Goal: Task Accomplishment & Management: Manage account settings

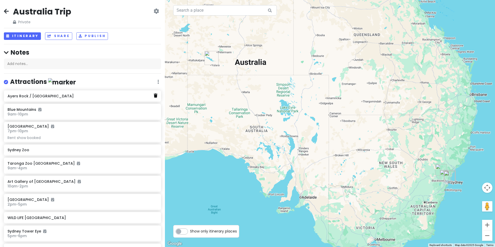
click at [154, 97] on icon at bounding box center [156, 95] width 4 height 4
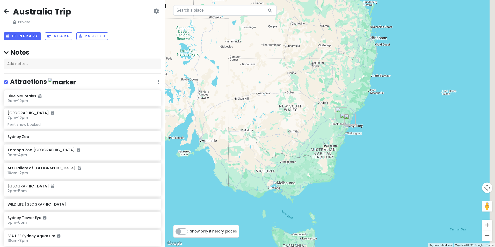
drag, startPoint x: 397, startPoint y: 196, endPoint x: 294, endPoint y: 143, distance: 116.0
click at [295, 141] on div at bounding box center [330, 123] width 330 height 247
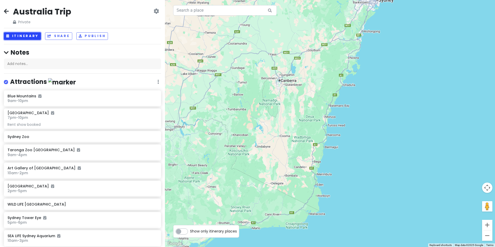
click at [17, 39] on button "Itinerary" at bounding box center [22, 36] width 37 height 8
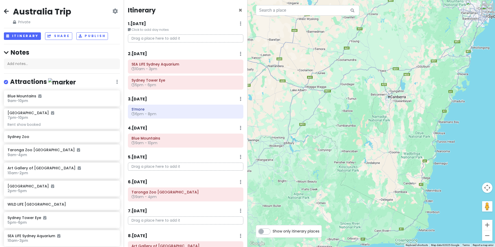
drag, startPoint x: 406, startPoint y: 142, endPoint x: 358, endPoint y: 139, distance: 48.5
click at [358, 139] on div at bounding box center [370, 123] width 247 height 247
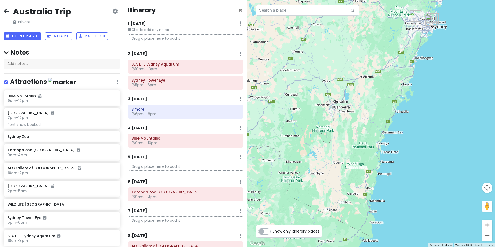
drag, startPoint x: 355, startPoint y: 172, endPoint x: 349, endPoint y: 185, distance: 14.5
click at [349, 185] on div at bounding box center [370, 123] width 247 height 247
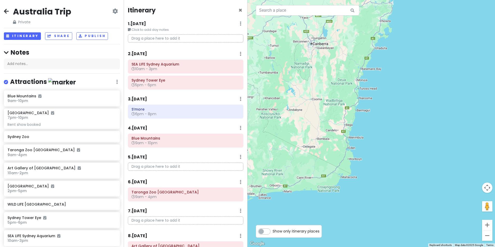
drag, startPoint x: 357, startPoint y: 191, endPoint x: 336, endPoint y: 125, distance: 69.6
click at [336, 125] on div at bounding box center [370, 123] width 247 height 247
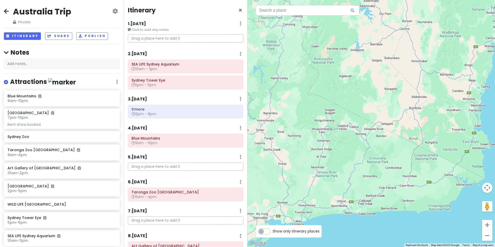
drag, startPoint x: 326, startPoint y: 154, endPoint x: 437, endPoint y: 120, distance: 115.7
click at [437, 120] on div at bounding box center [370, 123] width 247 height 247
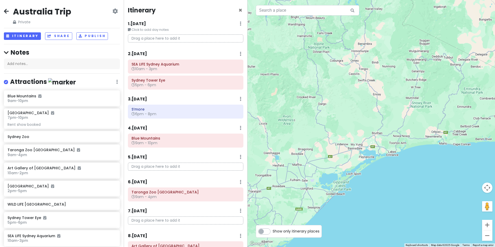
drag, startPoint x: 353, startPoint y: 159, endPoint x: 418, endPoint y: 113, distance: 78.8
click at [446, 92] on div at bounding box center [370, 123] width 247 height 247
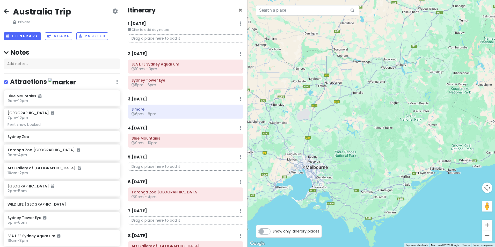
drag, startPoint x: 363, startPoint y: 182, endPoint x: 412, endPoint y: 203, distance: 52.8
click at [412, 203] on div at bounding box center [370, 123] width 247 height 247
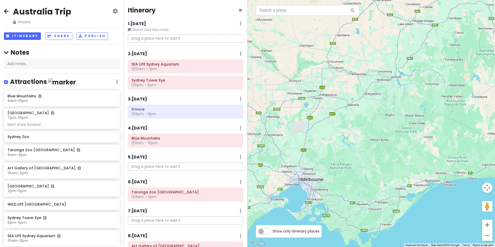
drag, startPoint x: 420, startPoint y: 166, endPoint x: 413, endPoint y: 184, distance: 19.2
click at [413, 184] on div at bounding box center [370, 123] width 247 height 247
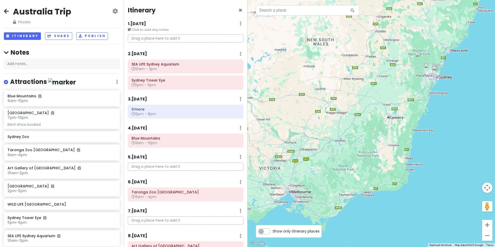
drag, startPoint x: 446, startPoint y: 162, endPoint x: 350, endPoint y: 201, distance: 103.7
click at [350, 201] on div at bounding box center [370, 123] width 247 height 247
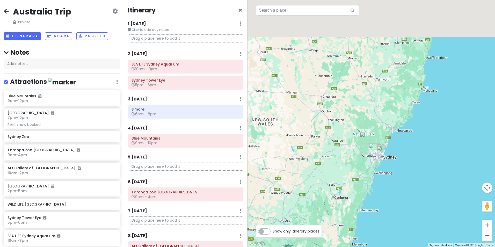
drag, startPoint x: 400, startPoint y: 124, endPoint x: 373, endPoint y: 187, distance: 68.8
click at [373, 189] on div at bounding box center [370, 123] width 247 height 247
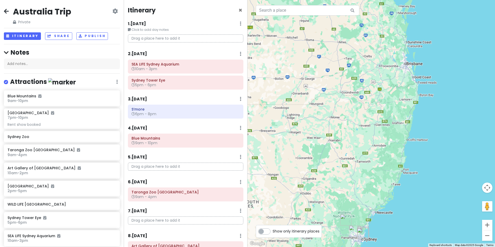
drag, startPoint x: 393, startPoint y: 174, endPoint x: 392, endPoint y: 186, distance: 12.0
click at [392, 186] on div at bounding box center [370, 123] width 247 height 247
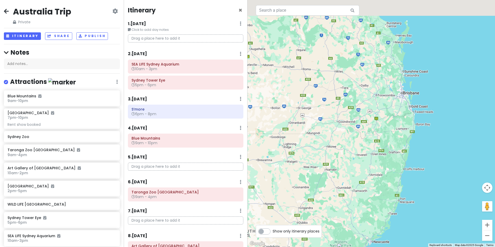
drag, startPoint x: 414, startPoint y: 99, endPoint x: 407, endPoint y: 129, distance: 30.8
click at [407, 129] on div at bounding box center [370, 123] width 247 height 247
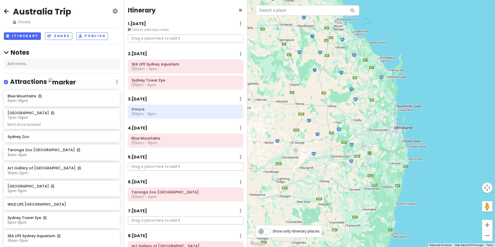
drag, startPoint x: 399, startPoint y: 120, endPoint x: 392, endPoint y: 161, distance: 42.0
click at [392, 161] on div at bounding box center [370, 123] width 247 height 247
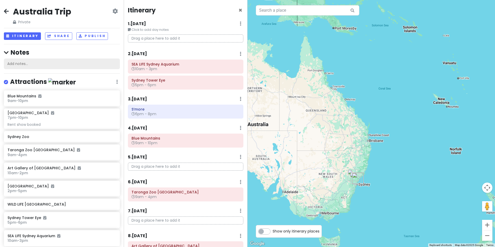
click at [36, 64] on div "Add notes..." at bounding box center [62, 64] width 116 height 11
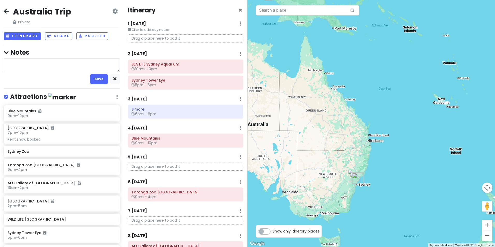
type textarea "x"
type textarea "d"
type textarea "x"
type textarea "da"
type textarea "x"
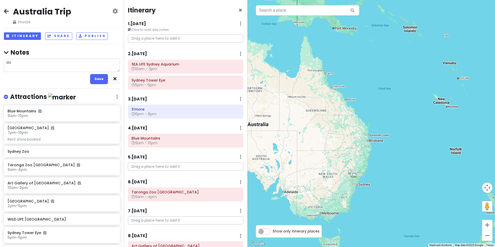
type textarea "dai"
type textarea "x"
type textarea "dain"
type textarea "x"
type textarea "daint"
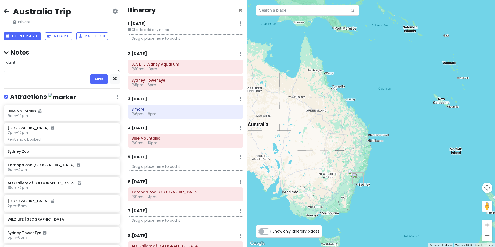
type textarea "x"
type textarea "daintr"
type textarea "x"
type textarea "daintre"
type textarea "x"
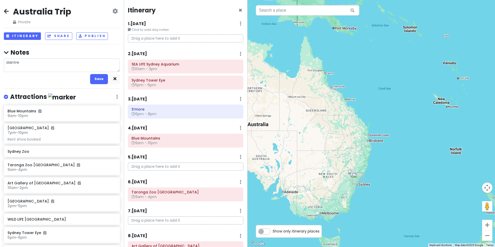
type textarea "daintree"
type textarea "x"
type textarea "daintree"
type textarea "x"
type textarea "daintree t"
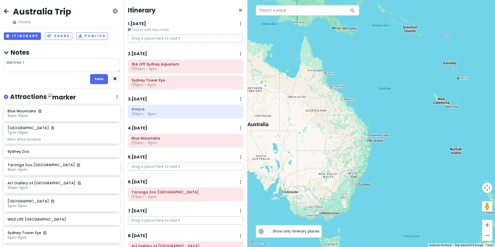
type textarea "x"
type textarea "daintree"
type textarea "x"
type textarea "daintree"
type textarea "x"
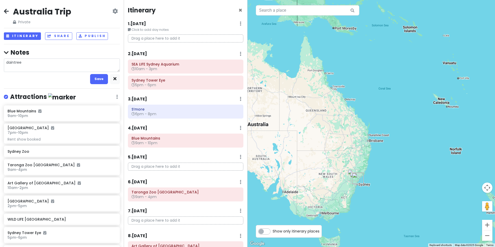
type textarea "daintre"
type textarea "x"
type textarea "daintr"
type textarea "x"
type textarea "daint"
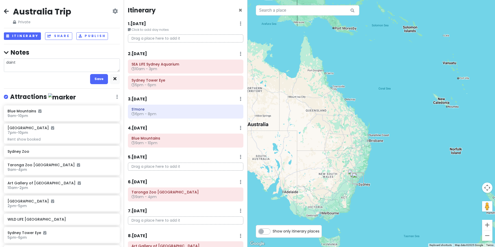
type textarea "x"
type textarea "dain"
type textarea "x"
type textarea "dai"
type textarea "x"
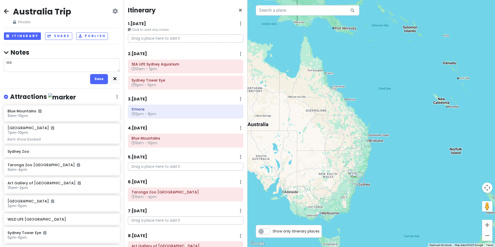
type textarea "da"
type textarea "x"
type textarea "d"
click at [111, 81] on button "button" at bounding box center [115, 79] width 10 height 10
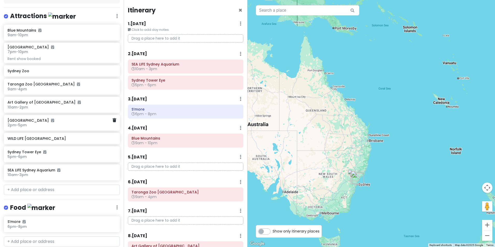
scroll to position [78, 0]
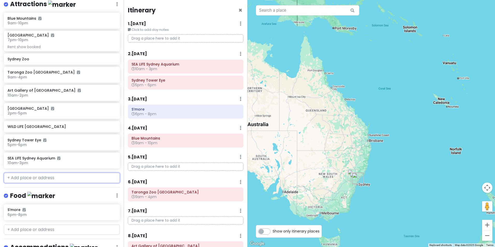
click at [32, 178] on input "text" at bounding box center [62, 178] width 116 height 10
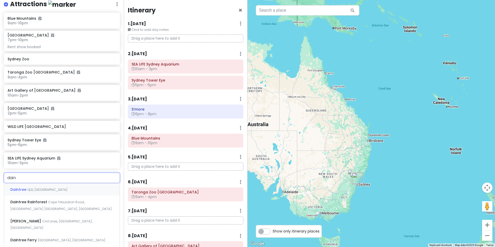
type input "daint"
click at [47, 201] on span "Cape Tribulation Road, [GEOGRAPHIC_DATA] [GEOGRAPHIC_DATA], [GEOGRAPHIC_DATA]" at bounding box center [60, 205] width 101 height 11
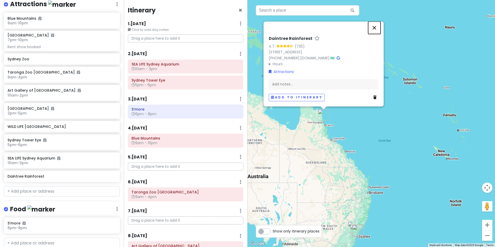
click at [373, 23] on button "Close" at bounding box center [374, 27] width 12 height 12
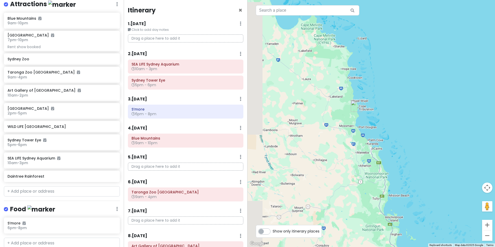
drag, startPoint x: 298, startPoint y: 127, endPoint x: 379, endPoint y: 142, distance: 81.9
click at [379, 142] on div at bounding box center [370, 123] width 247 height 247
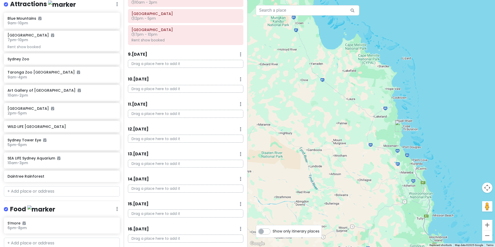
scroll to position [265, 0]
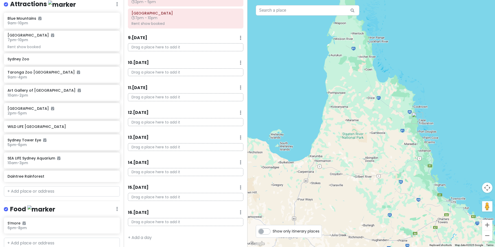
drag, startPoint x: 445, startPoint y: 169, endPoint x: 418, endPoint y: 99, distance: 75.9
click at [418, 99] on div at bounding box center [370, 123] width 247 height 247
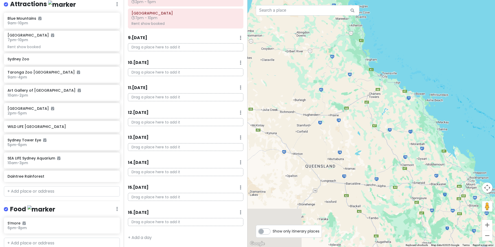
drag, startPoint x: 440, startPoint y: 150, endPoint x: 394, endPoint y: 81, distance: 82.9
click at [394, 81] on div at bounding box center [370, 123] width 247 height 247
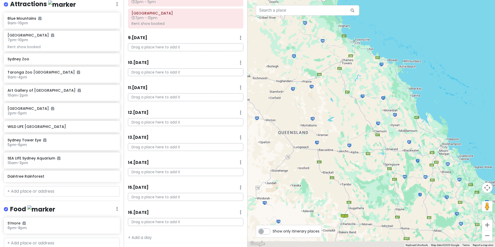
drag, startPoint x: 448, startPoint y: 141, endPoint x: 394, endPoint y: 75, distance: 85.2
click at [394, 75] on div at bounding box center [370, 123] width 247 height 247
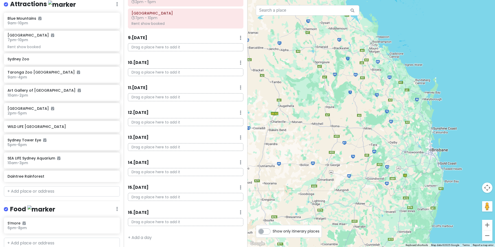
drag, startPoint x: 427, startPoint y: 133, endPoint x: 409, endPoint y: 90, distance: 46.9
click at [409, 90] on div at bounding box center [370, 123] width 247 height 247
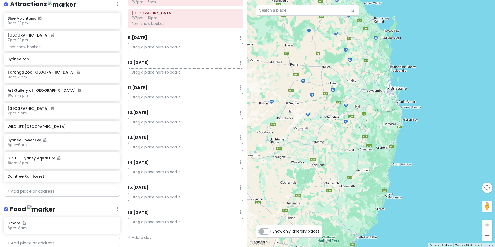
drag, startPoint x: 433, startPoint y: 142, endPoint x: 406, endPoint y: 113, distance: 39.9
click at [406, 113] on div at bounding box center [370, 123] width 247 height 247
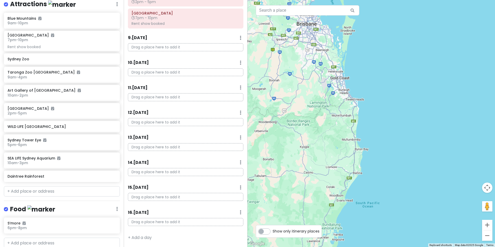
drag, startPoint x: 376, startPoint y: 97, endPoint x: 410, endPoint y: 125, distance: 44.0
click at [410, 125] on div at bounding box center [370, 123] width 247 height 247
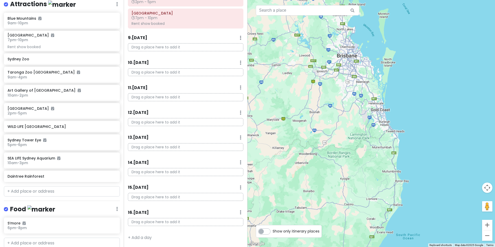
drag, startPoint x: 387, startPoint y: 135, endPoint x: 377, endPoint y: 106, distance: 31.0
click at [377, 106] on div at bounding box center [370, 123] width 247 height 247
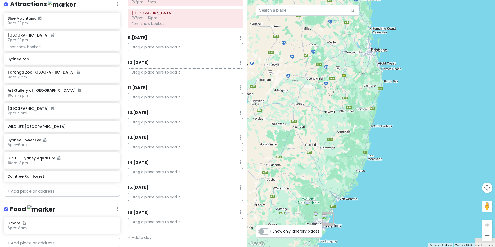
drag, startPoint x: 387, startPoint y: 164, endPoint x: 390, endPoint y: 110, distance: 55.0
click at [390, 110] on div at bounding box center [370, 123] width 247 height 247
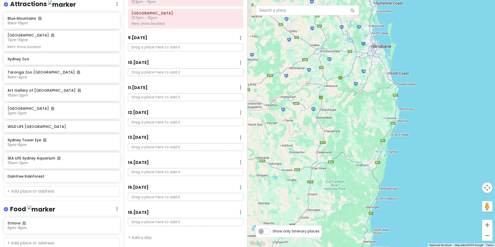
drag, startPoint x: 370, startPoint y: 70, endPoint x: 371, endPoint y: 144, distance: 73.5
click at [371, 144] on div at bounding box center [370, 123] width 247 height 247
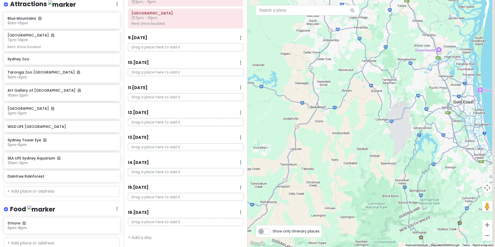
drag, startPoint x: 445, startPoint y: 131, endPoint x: 341, endPoint y: 134, distance: 103.8
click at [341, 134] on div at bounding box center [370, 123] width 247 height 247
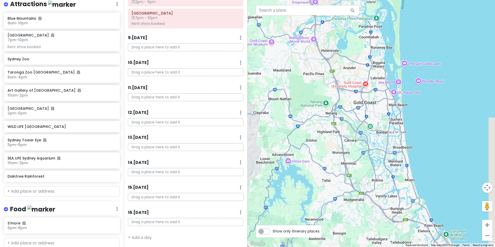
drag, startPoint x: 433, startPoint y: 114, endPoint x: 423, endPoint y: 134, distance: 22.8
click at [423, 134] on div at bounding box center [370, 123] width 247 height 247
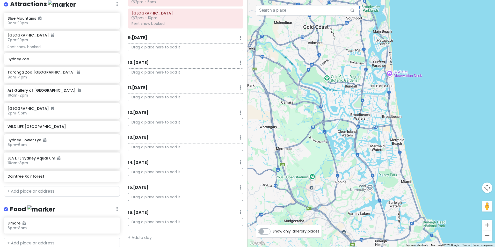
drag, startPoint x: 397, startPoint y: 167, endPoint x: 312, endPoint y: 137, distance: 90.9
click at [312, 137] on div at bounding box center [370, 123] width 247 height 247
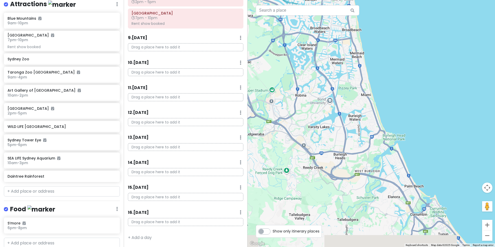
drag, startPoint x: 384, startPoint y: 178, endPoint x: 337, endPoint y: 88, distance: 101.9
click at [337, 88] on div at bounding box center [370, 123] width 247 height 247
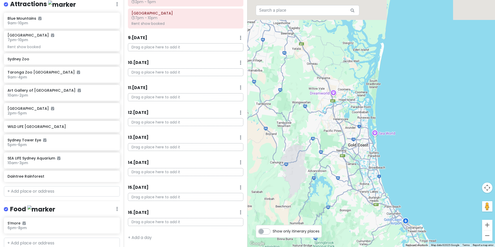
drag, startPoint x: 336, startPoint y: 101, endPoint x: 361, endPoint y: 166, distance: 68.8
click at [361, 166] on div at bounding box center [370, 123] width 247 height 247
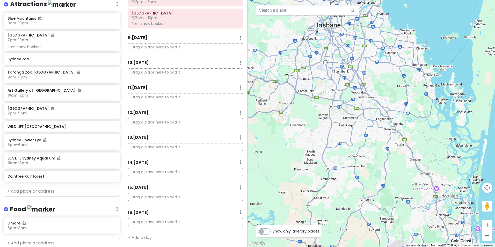
drag, startPoint x: 345, startPoint y: 106, endPoint x: 446, endPoint y: 196, distance: 135.7
click at [446, 196] on div at bounding box center [370, 123] width 247 height 247
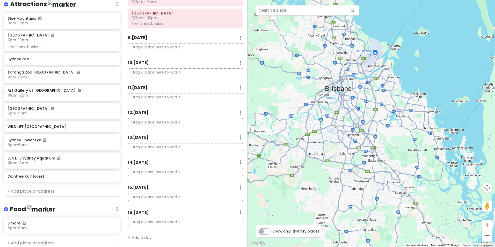
drag, startPoint x: 414, startPoint y: 136, endPoint x: 425, endPoint y: 199, distance: 63.5
click at [425, 199] on div at bounding box center [370, 123] width 247 height 247
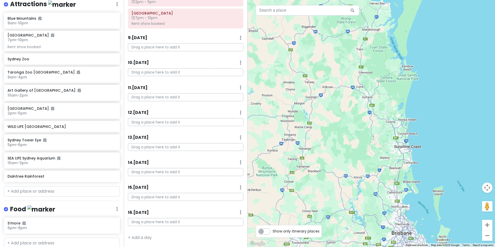
drag, startPoint x: 409, startPoint y: 128, endPoint x: 422, endPoint y: 207, distance: 80.6
click at [422, 207] on div at bounding box center [370, 123] width 247 height 247
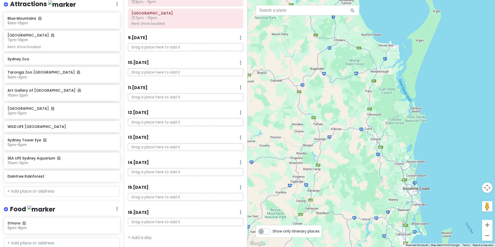
drag, startPoint x: 392, startPoint y: 133, endPoint x: 395, endPoint y: 112, distance: 21.2
click at [395, 112] on div at bounding box center [370, 123] width 247 height 247
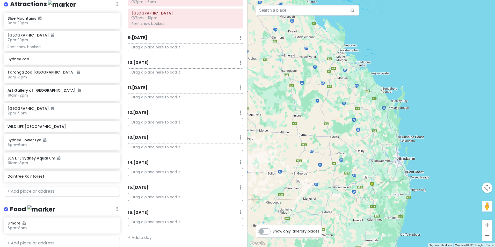
drag, startPoint x: 360, startPoint y: 195, endPoint x: 412, endPoint y: 130, distance: 82.4
click at [413, 127] on div at bounding box center [370, 123] width 247 height 247
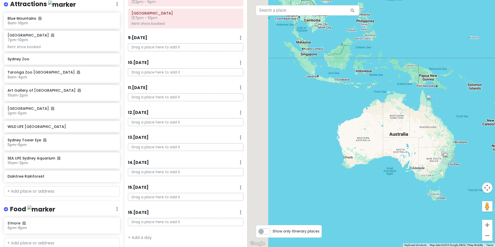
drag, startPoint x: 344, startPoint y: 144, endPoint x: 421, endPoint y: 140, distance: 78.0
click at [422, 140] on div at bounding box center [370, 123] width 247 height 247
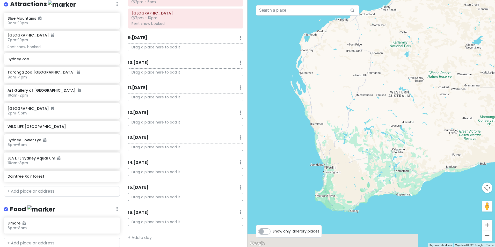
drag, startPoint x: 419, startPoint y: 186, endPoint x: 388, endPoint y: 132, distance: 62.0
click at [388, 133] on div at bounding box center [370, 123] width 247 height 247
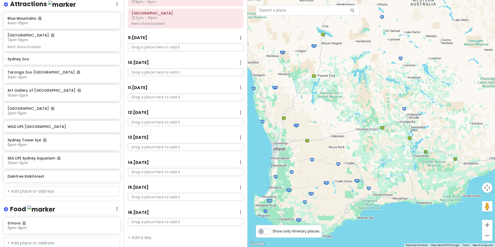
drag, startPoint x: 298, startPoint y: 152, endPoint x: 337, endPoint y: 138, distance: 41.1
click at [337, 138] on div at bounding box center [370, 123] width 247 height 247
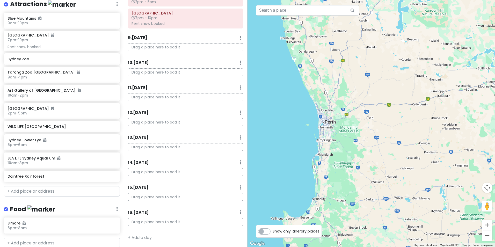
drag, startPoint x: 374, startPoint y: 105, endPoint x: 343, endPoint y: 202, distance: 101.9
click at [343, 203] on div at bounding box center [370, 123] width 247 height 247
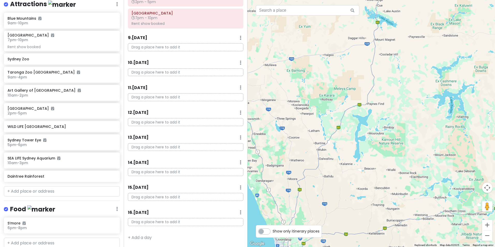
drag, startPoint x: 371, startPoint y: 104, endPoint x: 365, endPoint y: 176, distance: 72.7
click at [367, 177] on div at bounding box center [370, 123] width 247 height 247
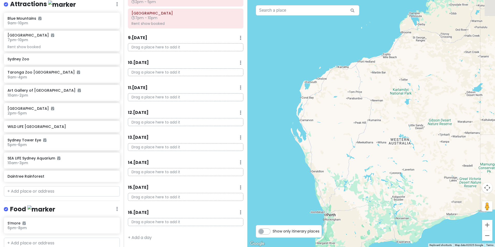
drag, startPoint x: 375, startPoint y: 123, endPoint x: 315, endPoint y: 142, distance: 63.2
click at [315, 142] on div at bounding box center [370, 123] width 247 height 247
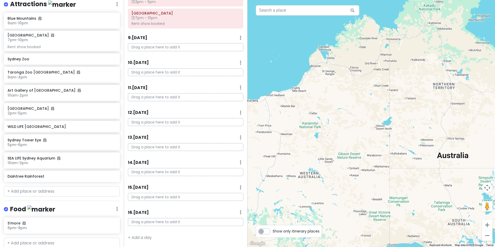
drag, startPoint x: 440, startPoint y: 126, endPoint x: 380, endPoint y: 160, distance: 69.8
click at [380, 160] on div at bounding box center [370, 123] width 247 height 247
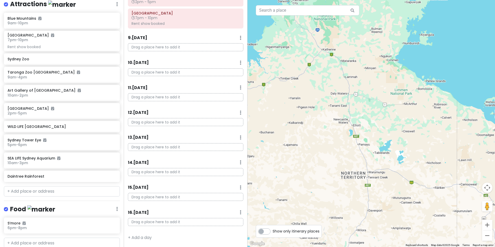
drag, startPoint x: 422, startPoint y: 148, endPoint x: 384, endPoint y: 237, distance: 96.8
click at [383, 247] on html "Australia Trip Private Change Dates Make a Copy Delete Trip Go Pro ⚡️ Give Feed…" at bounding box center [247, 123] width 495 height 247
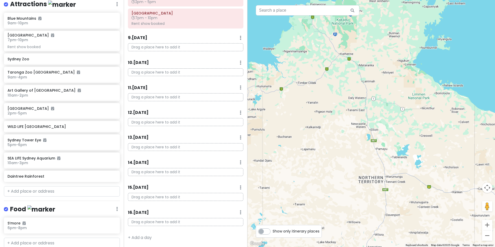
drag, startPoint x: 367, startPoint y: 163, endPoint x: 388, endPoint y: 157, distance: 21.9
click at [388, 158] on div at bounding box center [370, 123] width 247 height 247
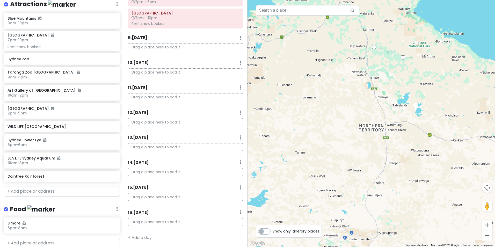
drag, startPoint x: 390, startPoint y: 193, endPoint x: 382, endPoint y: 132, distance: 61.3
click at [382, 132] on div at bounding box center [370, 123] width 247 height 247
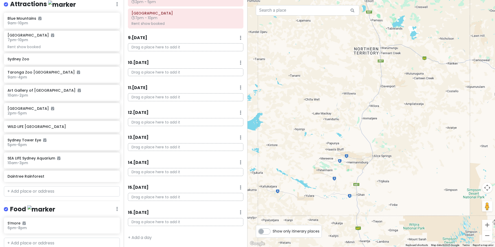
drag, startPoint x: 383, startPoint y: 187, endPoint x: 385, endPoint y: 137, distance: 50.8
click at [385, 137] on div at bounding box center [370, 123] width 247 height 247
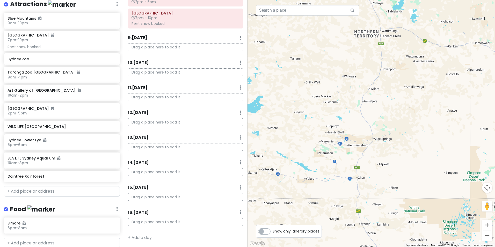
drag, startPoint x: 391, startPoint y: 188, endPoint x: 388, endPoint y: 141, distance: 47.5
click at [390, 132] on div at bounding box center [370, 123] width 247 height 247
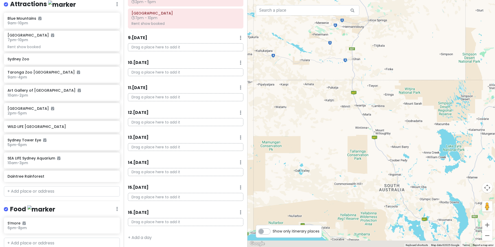
drag, startPoint x: 385, startPoint y: 178, endPoint x: 387, endPoint y: 133, distance: 44.3
click at [387, 133] on div at bounding box center [370, 123] width 247 height 247
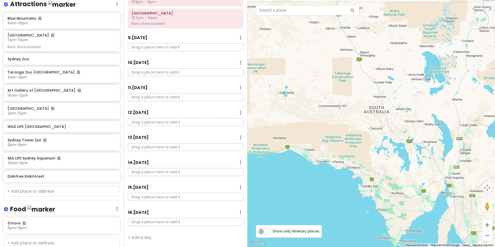
drag, startPoint x: 384, startPoint y: 175, endPoint x: 368, endPoint y: 98, distance: 78.0
click at [368, 98] on div at bounding box center [370, 123] width 247 height 247
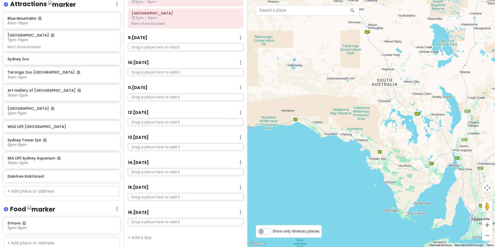
drag, startPoint x: 350, startPoint y: 114, endPoint x: 359, endPoint y: 88, distance: 27.8
click at [359, 88] on div at bounding box center [370, 123] width 247 height 247
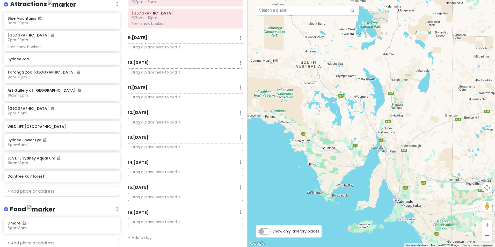
drag, startPoint x: 464, startPoint y: 147, endPoint x: 384, endPoint y: 120, distance: 84.6
click at [383, 120] on div at bounding box center [370, 123] width 247 height 247
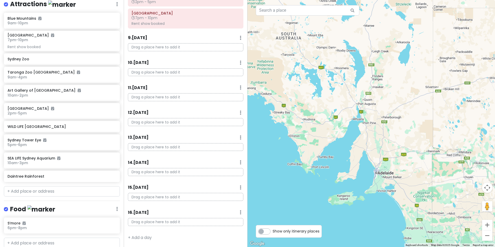
drag, startPoint x: 419, startPoint y: 160, endPoint x: 401, endPoint y: 132, distance: 33.6
click at [401, 132] on div at bounding box center [370, 123] width 247 height 247
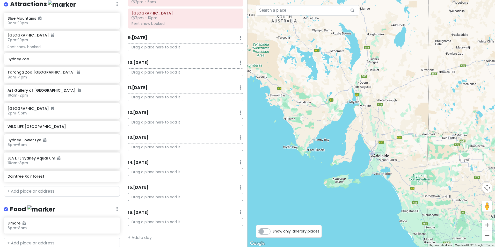
drag, startPoint x: 417, startPoint y: 170, endPoint x: 414, endPoint y: 151, distance: 18.7
click at [414, 151] on div at bounding box center [370, 123] width 247 height 247
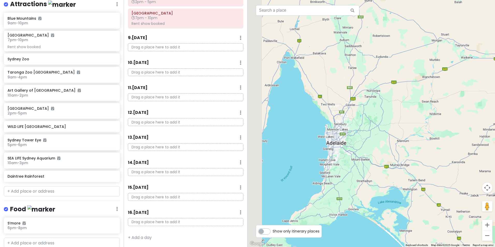
drag, startPoint x: 333, startPoint y: 152, endPoint x: 413, endPoint y: 165, distance: 80.7
click at [413, 165] on div at bounding box center [370, 123] width 247 height 247
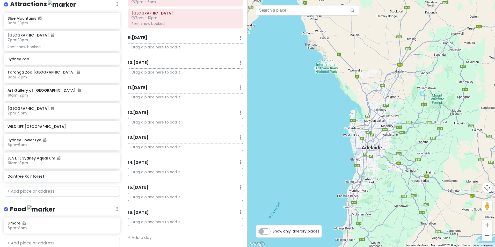
drag, startPoint x: 380, startPoint y: 118, endPoint x: 373, endPoint y: 133, distance: 16.0
click at [373, 133] on div at bounding box center [370, 123] width 247 height 247
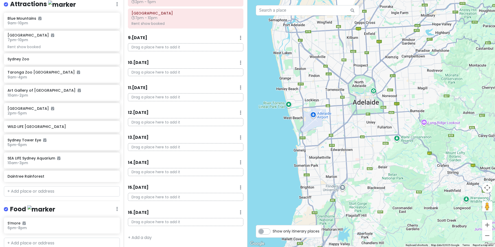
drag, startPoint x: 342, startPoint y: 157, endPoint x: 392, endPoint y: 172, distance: 51.9
click at [392, 172] on div at bounding box center [370, 123] width 247 height 247
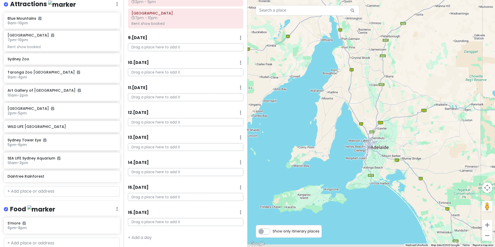
drag, startPoint x: 428, startPoint y: 194, endPoint x: 396, endPoint y: 152, distance: 52.8
click at [396, 152] on div at bounding box center [370, 123] width 247 height 247
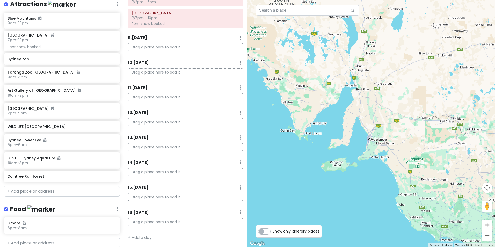
drag, startPoint x: 419, startPoint y: 184, endPoint x: 373, endPoint y: 141, distance: 62.5
click at [372, 137] on div at bounding box center [370, 123] width 247 height 247
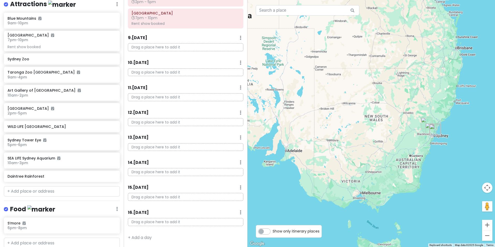
drag, startPoint x: 435, startPoint y: 150, endPoint x: 386, endPoint y: 185, distance: 60.9
click at [386, 185] on div at bounding box center [370, 123] width 247 height 247
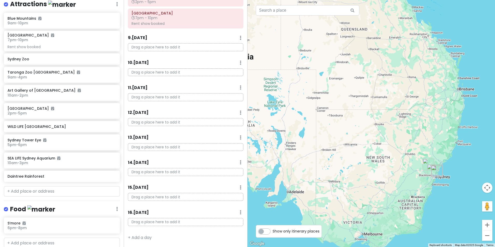
drag, startPoint x: 369, startPoint y: 143, endPoint x: 370, endPoint y: 185, distance: 41.5
click at [370, 185] on div at bounding box center [370, 123] width 247 height 247
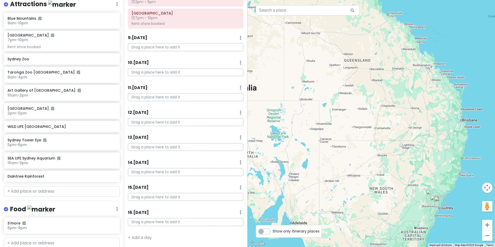
drag, startPoint x: 371, startPoint y: 140, endPoint x: 374, endPoint y: 170, distance: 30.4
click at [374, 170] on div at bounding box center [370, 123] width 247 height 247
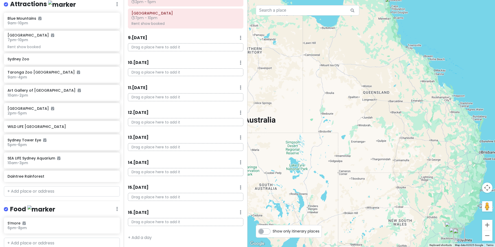
drag, startPoint x: 368, startPoint y: 187, endPoint x: 377, endPoint y: 203, distance: 17.9
click at [377, 203] on div at bounding box center [370, 123] width 247 height 247
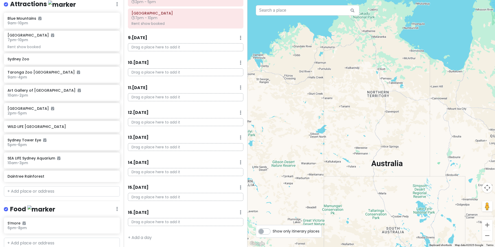
drag, startPoint x: 361, startPoint y: 156, endPoint x: 491, endPoint y: 199, distance: 136.9
click at [491, 199] on div at bounding box center [370, 123] width 247 height 247
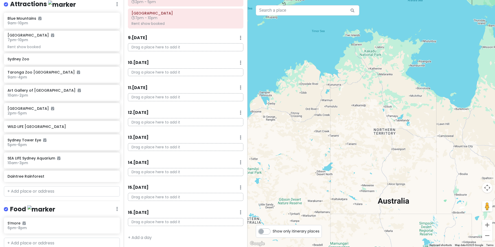
drag, startPoint x: 369, startPoint y: 167, endPoint x: 345, endPoint y: 139, distance: 36.5
click at [349, 147] on div at bounding box center [370, 123] width 247 height 247
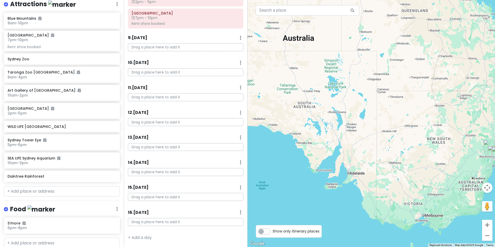
drag, startPoint x: 392, startPoint y: 155, endPoint x: 306, endPoint y: 133, distance: 88.3
click at [306, 133] on div at bounding box center [370, 123] width 247 height 247
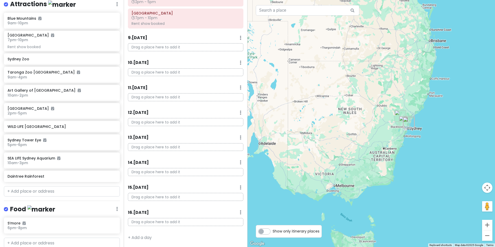
drag, startPoint x: 378, startPoint y: 145, endPoint x: 336, endPoint y: 122, distance: 48.2
click at [336, 122] on div at bounding box center [370, 123] width 247 height 247
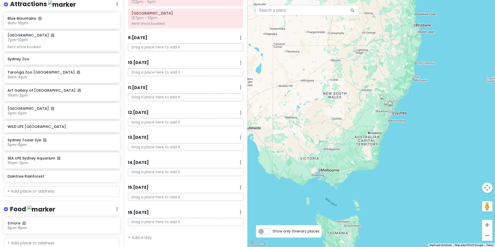
drag, startPoint x: 365, startPoint y: 164, endPoint x: 350, endPoint y: 148, distance: 21.8
click at [350, 149] on div at bounding box center [370, 123] width 247 height 247
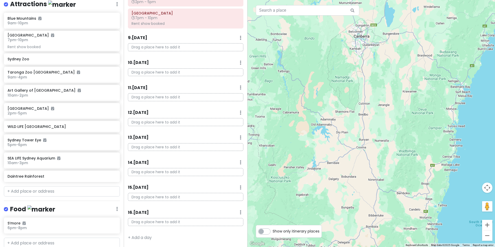
drag, startPoint x: 338, startPoint y: 149, endPoint x: 388, endPoint y: 111, distance: 62.5
click at [388, 111] on div at bounding box center [370, 123] width 247 height 247
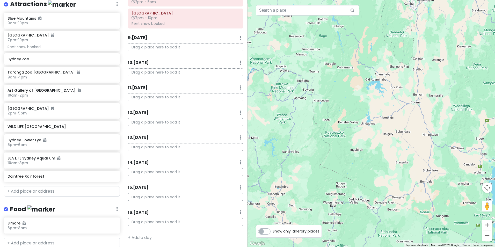
drag, startPoint x: 328, startPoint y: 135, endPoint x: 414, endPoint y: 95, distance: 94.9
click at [414, 95] on div at bounding box center [370, 123] width 247 height 247
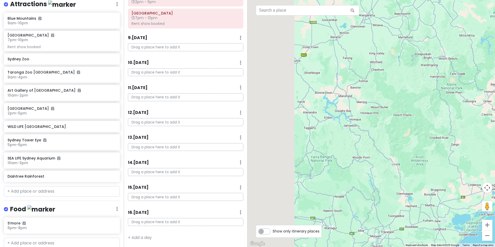
drag, startPoint x: 338, startPoint y: 118, endPoint x: 395, endPoint y: 90, distance: 63.2
click at [397, 89] on div at bounding box center [370, 123] width 247 height 247
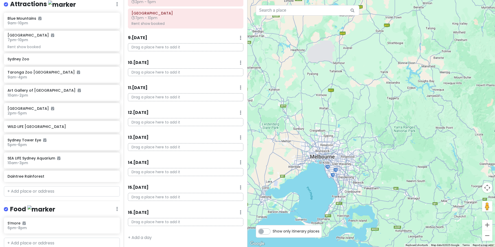
drag, startPoint x: 339, startPoint y: 124, endPoint x: 381, endPoint y: 111, distance: 44.5
click at [381, 111] on div at bounding box center [370, 123] width 247 height 247
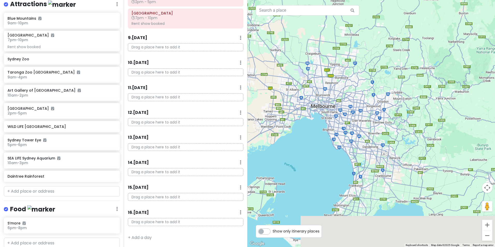
drag, startPoint x: 366, startPoint y: 157, endPoint x: 380, endPoint y: 129, distance: 32.1
click at [380, 129] on div at bounding box center [370, 123] width 247 height 247
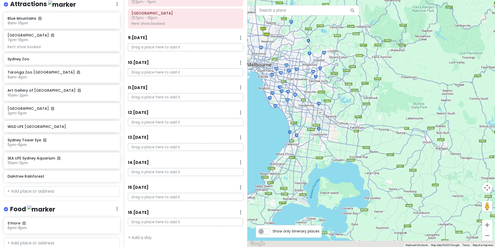
drag, startPoint x: 406, startPoint y: 200, endPoint x: 338, endPoint y: 162, distance: 77.7
click at [338, 162] on div at bounding box center [370, 123] width 247 height 247
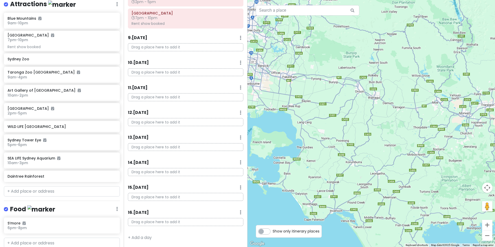
drag, startPoint x: 432, startPoint y: 181, endPoint x: 358, endPoint y: 122, distance: 94.0
click at [358, 122] on div at bounding box center [370, 123] width 247 height 247
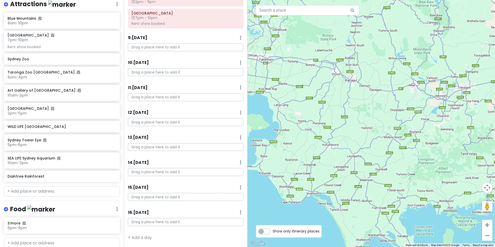
drag, startPoint x: 396, startPoint y: 154, endPoint x: 358, endPoint y: 125, distance: 48.3
click at [358, 125] on div at bounding box center [370, 123] width 247 height 247
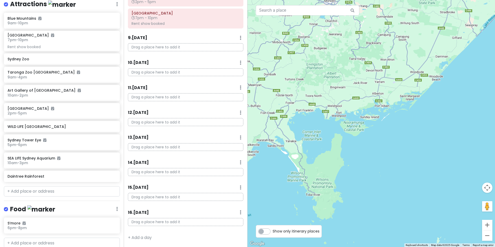
drag, startPoint x: 412, startPoint y: 162, endPoint x: 340, endPoint y: 96, distance: 97.9
click at [340, 96] on div at bounding box center [370, 123] width 247 height 247
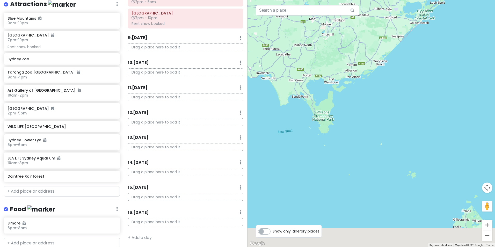
drag, startPoint x: 382, startPoint y: 177, endPoint x: 359, endPoint y: 115, distance: 66.0
click at [359, 115] on div at bounding box center [370, 123] width 247 height 247
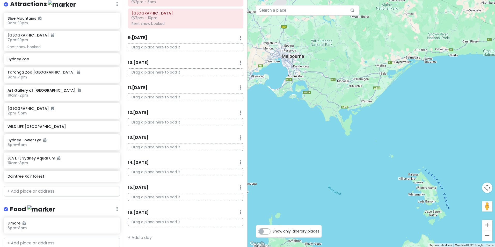
click at [431, 202] on div at bounding box center [370, 123] width 247 height 247
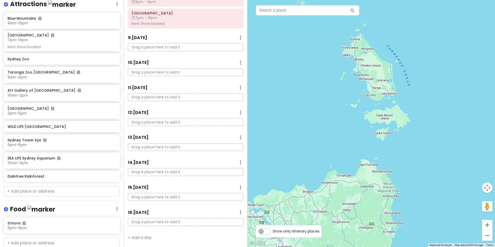
drag, startPoint x: 435, startPoint y: 196, endPoint x: 410, endPoint y: 71, distance: 127.5
click at [410, 71] on div at bounding box center [370, 123] width 247 height 247
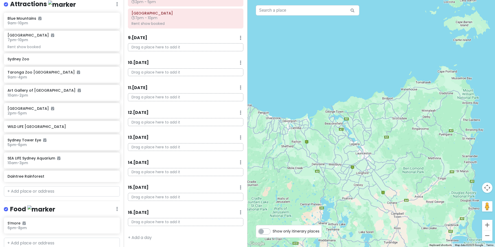
drag, startPoint x: 365, startPoint y: 149, endPoint x: 403, endPoint y: 84, distance: 75.5
click at [410, 71] on div at bounding box center [370, 123] width 247 height 247
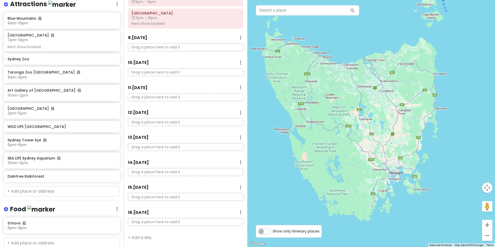
drag, startPoint x: 393, startPoint y: 163, endPoint x: 395, endPoint y: 138, distance: 25.5
click at [395, 138] on div at bounding box center [370, 123] width 247 height 247
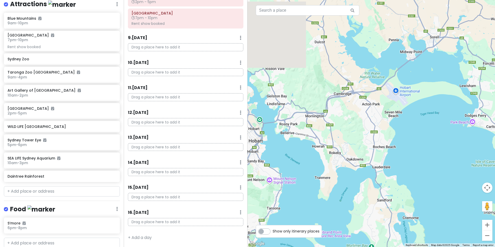
drag, startPoint x: 414, startPoint y: 141, endPoint x: 412, endPoint y: 183, distance: 41.7
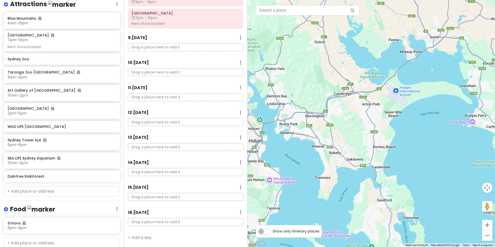
click at [412, 183] on div at bounding box center [370, 123] width 247 height 247
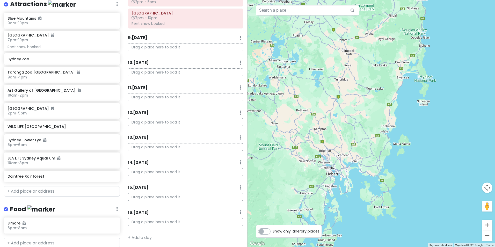
drag, startPoint x: 346, startPoint y: 104, endPoint x: 315, endPoint y: 183, distance: 84.9
click at [315, 183] on div at bounding box center [370, 123] width 247 height 247
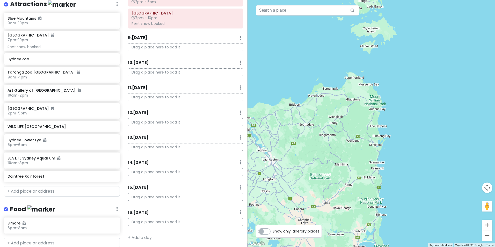
drag, startPoint x: 326, startPoint y: 108, endPoint x: 328, endPoint y: 159, distance: 50.8
click at [330, 159] on div at bounding box center [370, 123] width 247 height 247
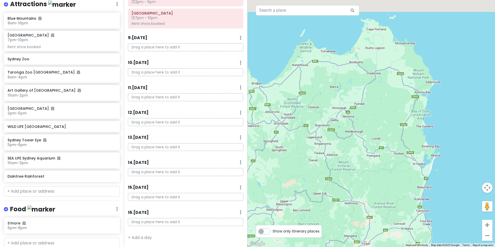
drag, startPoint x: 372, startPoint y: 160, endPoint x: 367, endPoint y: 193, distance: 33.8
click at [367, 193] on div at bounding box center [370, 123] width 247 height 247
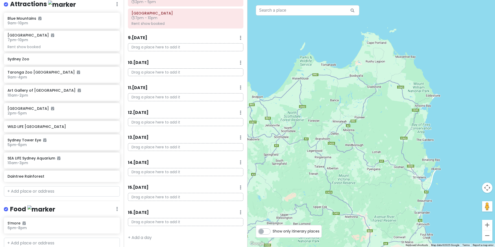
drag, startPoint x: 362, startPoint y: 191, endPoint x: 363, endPoint y: 196, distance: 5.5
click at [363, 196] on div at bounding box center [370, 123] width 247 height 247
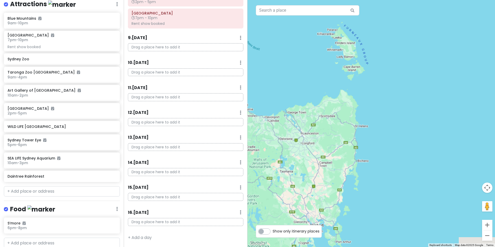
drag, startPoint x: 363, startPoint y: 193, endPoint x: 341, endPoint y: 141, distance: 56.3
click at [343, 130] on div at bounding box center [370, 123] width 247 height 247
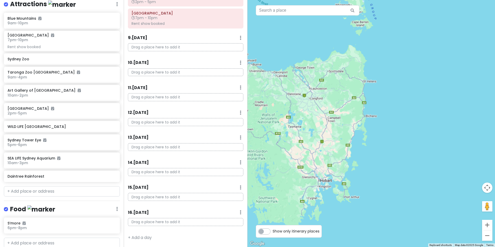
drag, startPoint x: 332, startPoint y: 185, endPoint x: 342, endPoint y: 143, distance: 42.4
click at [342, 143] on div at bounding box center [370, 123] width 247 height 247
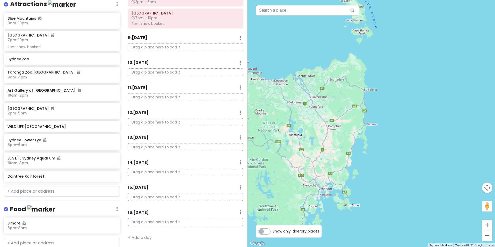
drag, startPoint x: 344, startPoint y: 159, endPoint x: 337, endPoint y: 205, distance: 46.0
click at [341, 205] on div at bounding box center [370, 123] width 247 height 247
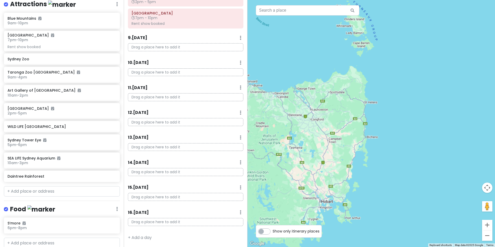
drag, startPoint x: 331, startPoint y: 153, endPoint x: 336, endPoint y: 94, distance: 59.5
click at [337, 94] on div at bounding box center [370, 123] width 247 height 247
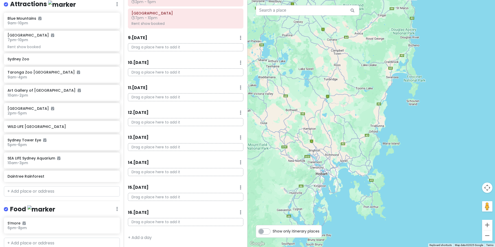
drag, startPoint x: 327, startPoint y: 164, endPoint x: 329, endPoint y: 128, distance: 35.8
click at [329, 128] on div at bounding box center [370, 123] width 247 height 247
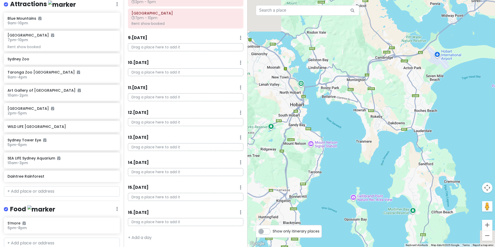
drag, startPoint x: 376, startPoint y: 109, endPoint x: 336, endPoint y: 177, distance: 79.3
click at [336, 178] on div at bounding box center [370, 123] width 247 height 247
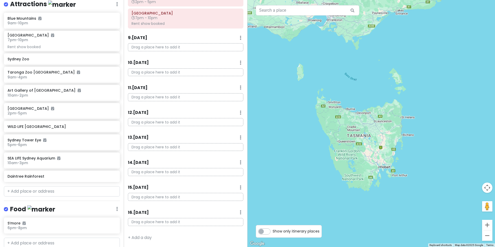
drag, startPoint x: 348, startPoint y: 139, endPoint x: 381, endPoint y: 160, distance: 39.1
click at [381, 160] on div at bounding box center [370, 123] width 247 height 247
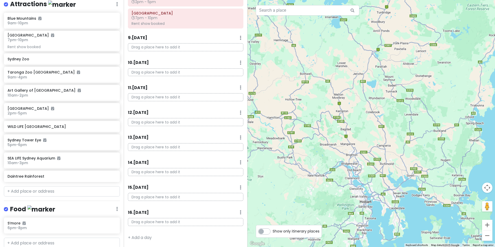
drag, startPoint x: 360, startPoint y: 162, endPoint x: 359, endPoint y: 134, distance: 28.0
click at [359, 134] on div at bounding box center [370, 123] width 247 height 247
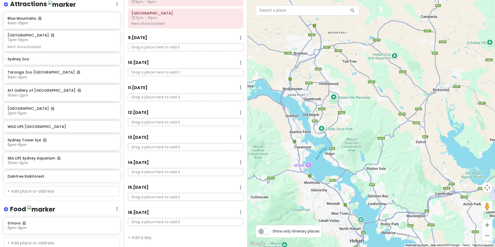
drag, startPoint x: 361, startPoint y: 171, endPoint x: 351, endPoint y: 131, distance: 41.6
click at [351, 131] on div at bounding box center [370, 123] width 247 height 247
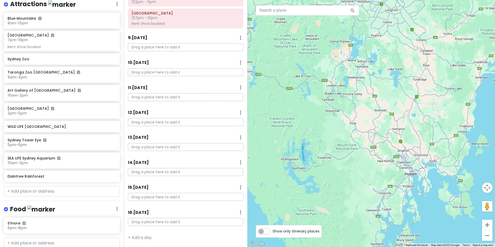
drag, startPoint x: 421, startPoint y: 165, endPoint x: 418, endPoint y: 140, distance: 26.1
click at [418, 140] on div at bounding box center [370, 123] width 247 height 247
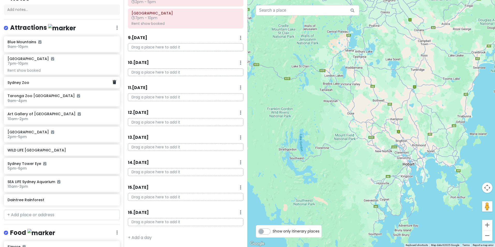
scroll to position [26, 0]
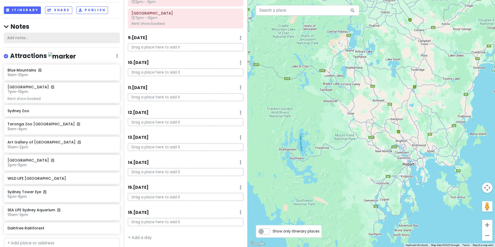
click at [51, 36] on div "Add notes..." at bounding box center [62, 38] width 116 height 11
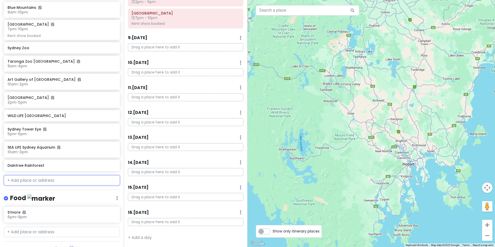
click at [41, 180] on input "text" at bounding box center [62, 180] width 116 height 10
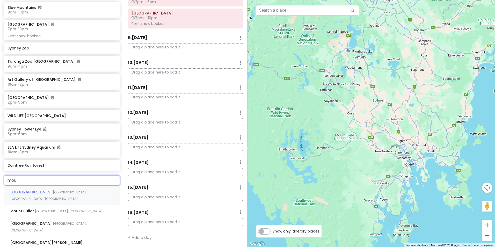
type input "mout"
click at [39, 188] on div "[GEOGRAPHIC_DATA] [GEOGRAPHIC_DATA] [GEOGRAPHIC_DATA], [GEOGRAPHIC_DATA]" at bounding box center [61, 195] width 115 height 19
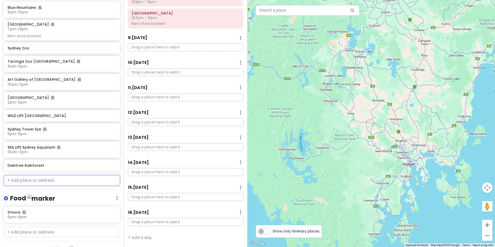
scroll to position [102, 0]
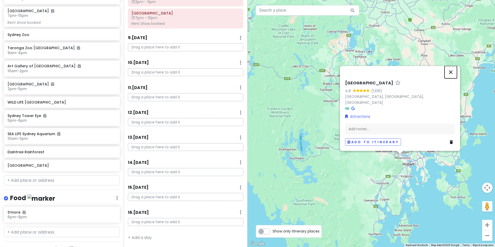
click at [453, 78] on button "Close" at bounding box center [451, 72] width 12 height 12
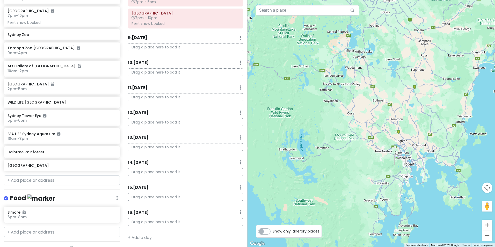
drag, startPoint x: 65, startPoint y: 185, endPoint x: 67, endPoint y: 182, distance: 3.4
click at [65, 185] on div "Australia Trip Private Change Dates Make a Copy Delete Trip Go Pro ⚡️ Give Feed…" at bounding box center [62, 123] width 124 height 247
click at [68, 180] on input "text" at bounding box center [62, 180] width 116 height 10
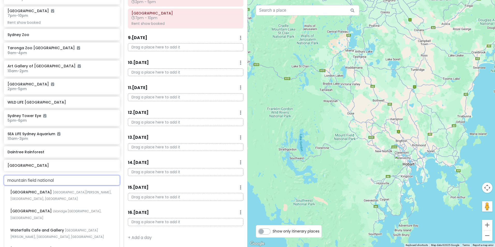
click at [27, 181] on input "mountain field national" at bounding box center [62, 180] width 116 height 10
type input "[GEOGRAPHIC_DATA]"
click at [65, 195] on div "[GEOGRAPHIC_DATA][PERSON_NAME], [GEOGRAPHIC_DATA], [GEOGRAPHIC_DATA]" at bounding box center [61, 195] width 115 height 19
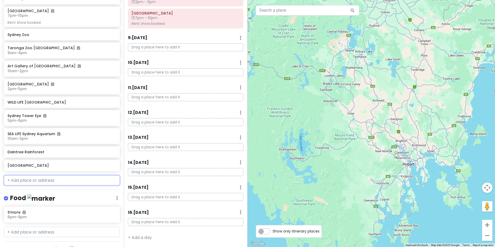
scroll to position [115, 0]
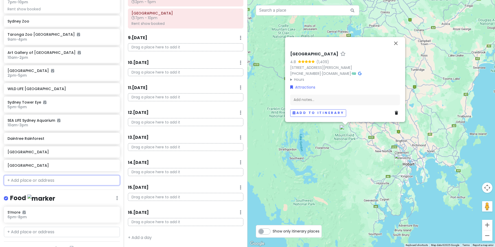
click at [88, 178] on input "text" at bounding box center [62, 180] width 116 height 10
paste input "Port [PERSON_NAME]: Cape Raoul Wilderness Cruise"
type input "Port [PERSON_NAME]: Cape Raoul Wilderness Cruise"
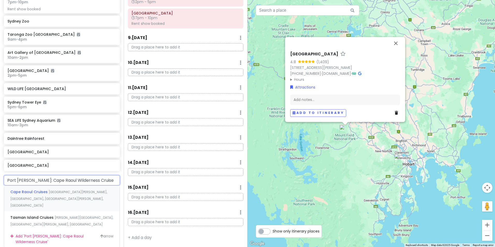
click at [50, 196] on div "Cape [PERSON_NAME] [GEOGRAPHIC_DATA][PERSON_NAME], [GEOGRAPHIC_DATA], [GEOGRAPH…" at bounding box center [61, 199] width 115 height 26
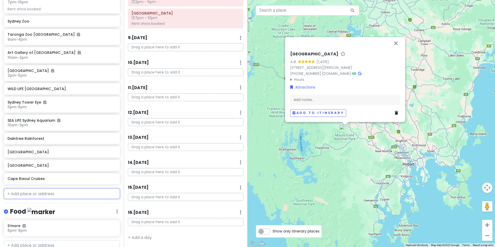
scroll to position [129, 0]
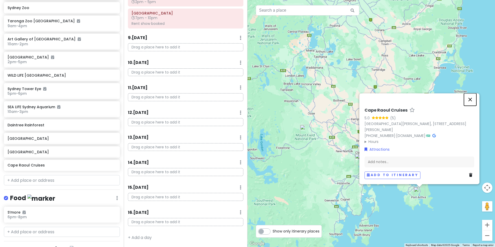
click at [473, 96] on button "Close" at bounding box center [470, 99] width 12 height 12
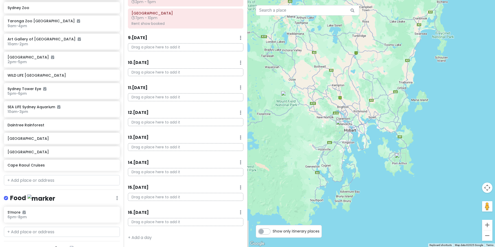
drag, startPoint x: 433, startPoint y: 185, endPoint x: 409, endPoint y: 143, distance: 48.1
click at [409, 141] on div at bounding box center [370, 123] width 247 height 247
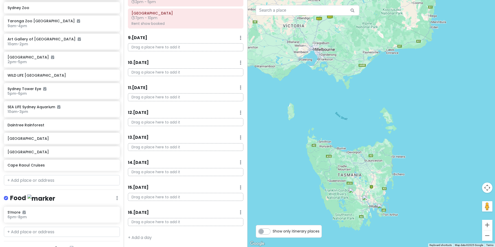
drag, startPoint x: 365, startPoint y: 115, endPoint x: 367, endPoint y: 174, distance: 58.5
click at [367, 174] on div at bounding box center [370, 123] width 247 height 247
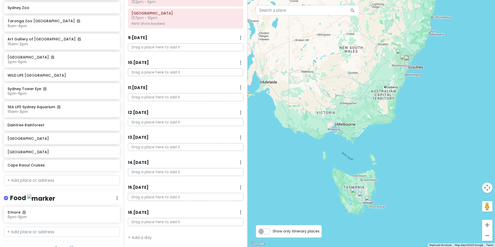
drag, startPoint x: 359, startPoint y: 87, endPoint x: 331, endPoint y: 122, distance: 44.8
click at [331, 122] on div at bounding box center [370, 123] width 247 height 247
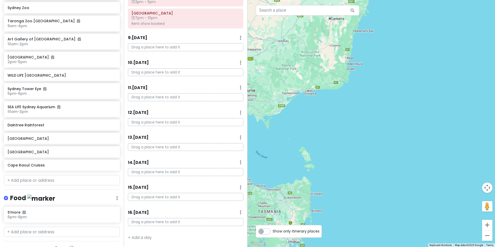
drag, startPoint x: 334, startPoint y: 202, endPoint x: 385, endPoint y: 116, distance: 100.4
click at [385, 113] on div at bounding box center [370, 123] width 247 height 247
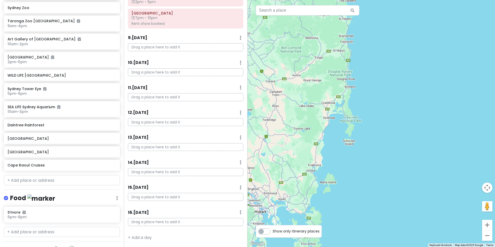
drag, startPoint x: 331, startPoint y: 189, endPoint x: 404, endPoint y: 132, distance: 93.0
click at [404, 132] on div at bounding box center [370, 123] width 247 height 247
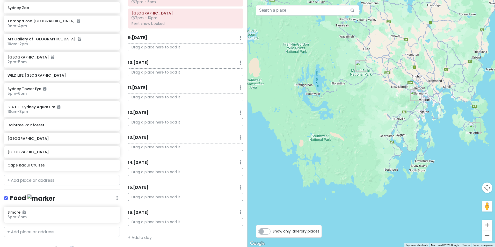
drag, startPoint x: 371, startPoint y: 120, endPoint x: 329, endPoint y: 157, distance: 55.8
click at [329, 157] on div at bounding box center [370, 123] width 247 height 247
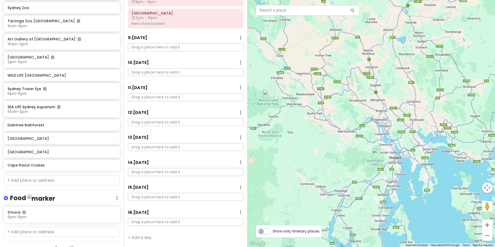
drag, startPoint x: 349, startPoint y: 139, endPoint x: 341, endPoint y: 150, distance: 13.7
click at [341, 150] on div at bounding box center [370, 123] width 247 height 247
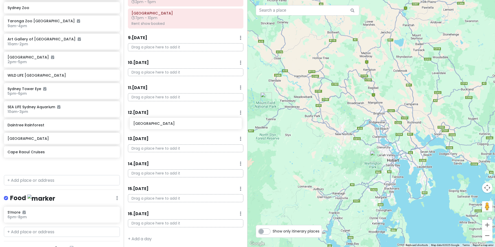
scroll to position [265, 0]
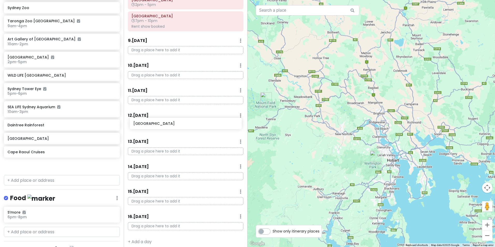
click at [161, 128] on div "Australia Trip Private Change Dates Make a Copy Delete Trip Go Pro ⚡️ Give Feed…" at bounding box center [247, 123] width 495 height 247
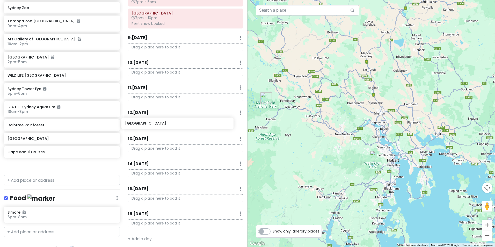
drag, startPoint x: 44, startPoint y: 142, endPoint x: 157, endPoint y: 127, distance: 114.2
click at [157, 127] on div "Australia Trip Private Change Dates Make a Copy Delete Trip Go Pro ⚡️ Give Feed…" at bounding box center [247, 123] width 495 height 247
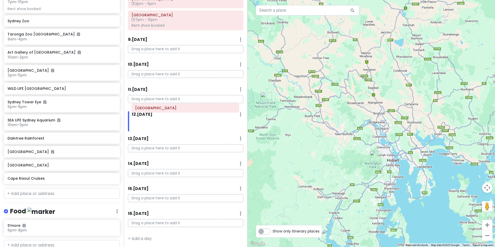
scroll to position [264, 0]
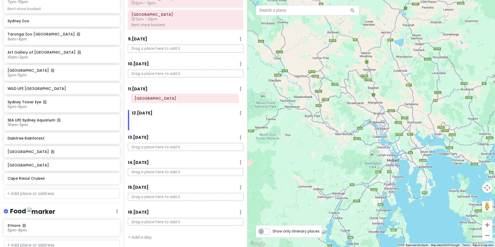
drag, startPoint x: 174, startPoint y: 126, endPoint x: 173, endPoint y: 101, distance: 24.6
click at [173, 101] on div "Itinerary × 1 . [DATE] Edit Day Notes Delete Day Click to add day notes Drag a …" at bounding box center [186, 123] width 124 height 247
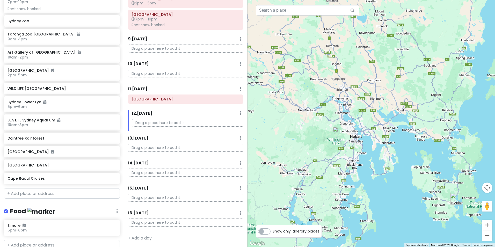
drag, startPoint x: 444, startPoint y: 175, endPoint x: 399, endPoint y: 144, distance: 54.5
click at [399, 144] on div at bounding box center [370, 123] width 247 height 247
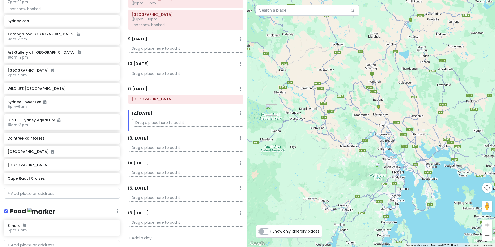
drag, startPoint x: 354, startPoint y: 146, endPoint x: 405, endPoint y: 190, distance: 66.6
click at [405, 190] on div at bounding box center [370, 123] width 247 height 247
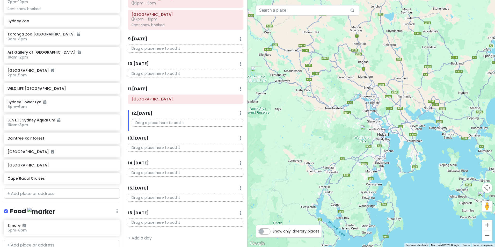
drag, startPoint x: 425, startPoint y: 179, endPoint x: 402, endPoint y: 134, distance: 50.6
click at [402, 134] on div at bounding box center [370, 123] width 247 height 247
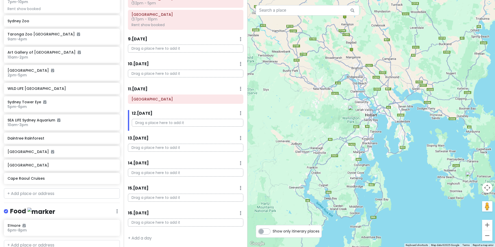
drag, startPoint x: 414, startPoint y: 154, endPoint x: 403, endPoint y: 140, distance: 18.4
click at [403, 140] on div at bounding box center [370, 123] width 247 height 247
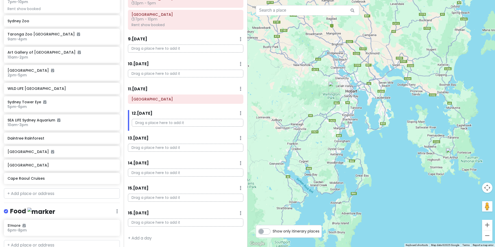
drag, startPoint x: 432, startPoint y: 158, endPoint x: 416, endPoint y: 140, distance: 23.7
click at [416, 140] on div at bounding box center [370, 123] width 247 height 247
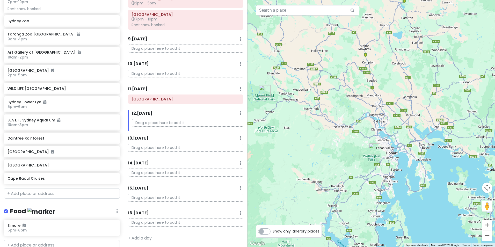
drag, startPoint x: 388, startPoint y: 131, endPoint x: 401, endPoint y: 158, distance: 29.9
click at [434, 201] on div at bounding box center [370, 123] width 247 height 247
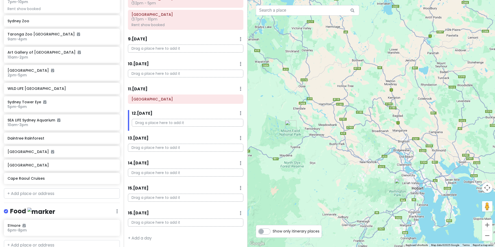
drag, startPoint x: 366, startPoint y: 142, endPoint x: 382, endPoint y: 149, distance: 17.4
click at [382, 149] on div at bounding box center [370, 123] width 247 height 247
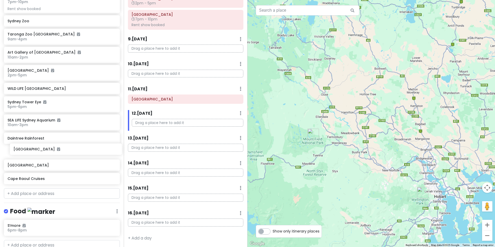
click at [53, 154] on div "[GEOGRAPHIC_DATA] 9am - 10pm [GEOGRAPHIC_DATA] 7pm - 10pm Rent show booked [GEO…" at bounding box center [62, 81] width 124 height 212
drag, startPoint x: 50, startPoint y: 166, endPoint x: 169, endPoint y: 126, distance: 124.7
click at [169, 126] on div "Australia Trip Private Change Dates Make a Copy Delete Trip Go Pro ⚡️ Give Feed…" at bounding box center [247, 123] width 495 height 247
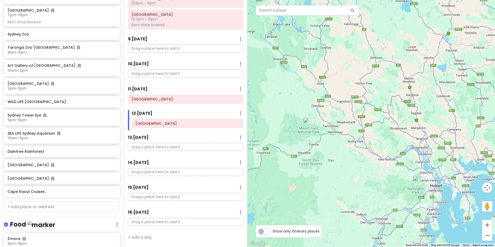
drag, startPoint x: 311, startPoint y: 184, endPoint x: 253, endPoint y: 133, distance: 78.2
click at [253, 133] on div at bounding box center [370, 123] width 247 height 247
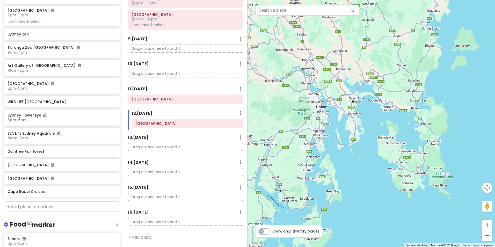
drag, startPoint x: 342, startPoint y: 178, endPoint x: 303, endPoint y: 150, distance: 47.5
click at [303, 150] on div at bounding box center [370, 123] width 247 height 247
drag, startPoint x: 48, startPoint y: 196, endPoint x: 173, endPoint y: 154, distance: 132.3
click at [173, 153] on div "Australia Trip Private Change Dates Make a Copy Delete Trip Go Pro ⚡️ Give Feed…" at bounding box center [247, 123] width 495 height 247
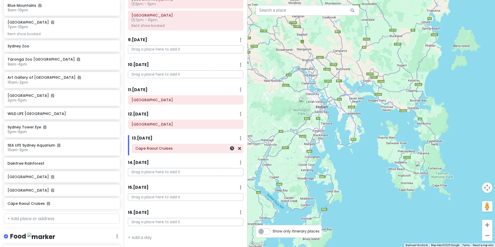
scroll to position [90, 0]
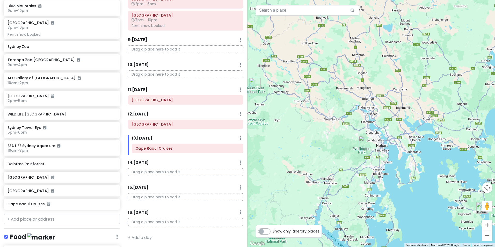
drag, startPoint x: 289, startPoint y: 125, endPoint x: 351, endPoint y: 165, distance: 74.1
click at [351, 165] on div at bounding box center [370, 123] width 247 height 247
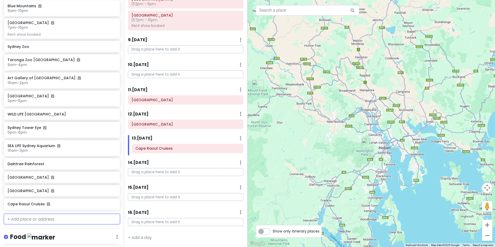
click at [68, 221] on input "text" at bounding box center [62, 219] width 116 height 10
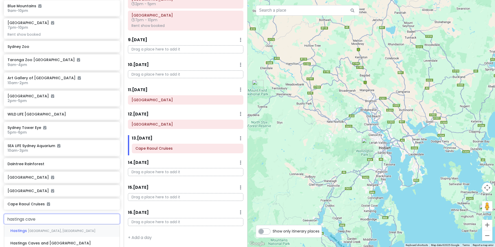
type input "hastings caves"
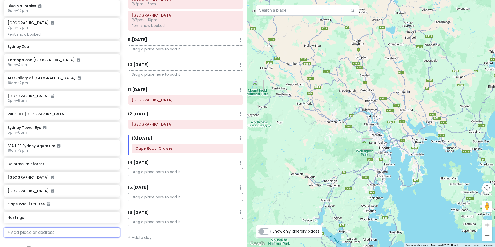
scroll to position [103, 0]
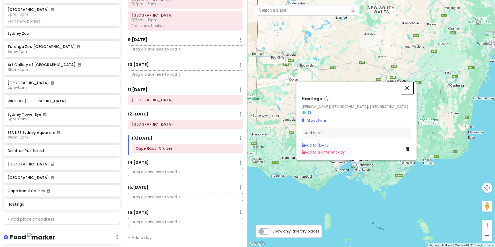
click at [408, 90] on button "Close" at bounding box center [407, 88] width 12 height 12
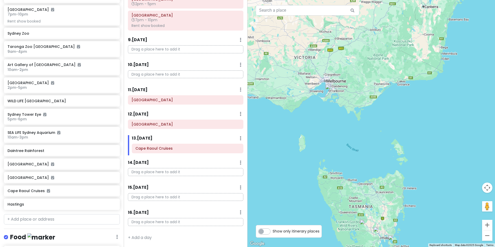
drag, startPoint x: 413, startPoint y: 205, endPoint x: 385, endPoint y: 133, distance: 77.4
click at [388, 124] on div at bounding box center [370, 123] width 247 height 247
click at [112, 207] on div "Hastings" at bounding box center [62, 204] width 116 height 11
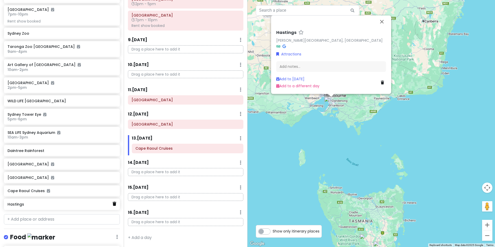
click at [113, 205] on icon at bounding box center [115, 204] width 4 height 4
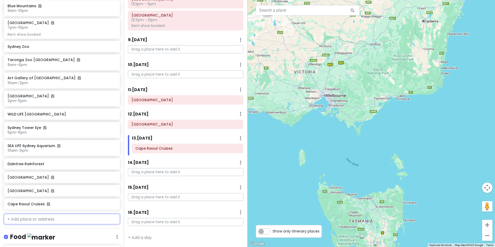
click at [68, 218] on input "text" at bounding box center [62, 219] width 116 height 10
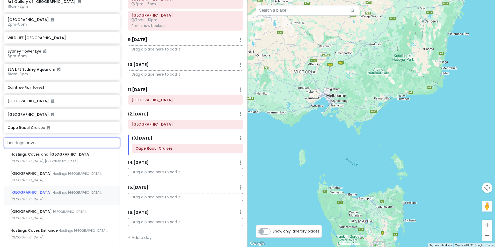
scroll to position [168, 0]
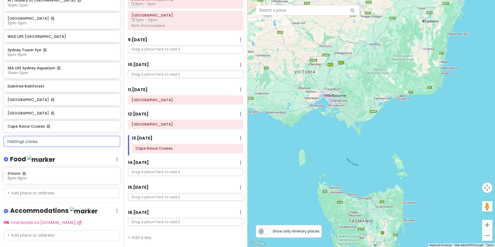
click at [53, 143] on input "hastings caves" at bounding box center [62, 141] width 116 height 10
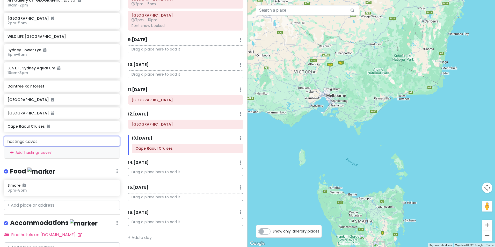
drag, startPoint x: 56, startPoint y: 142, endPoint x: 3, endPoint y: 145, distance: 52.3
click at [3, 145] on div "hastings caves Add ' [GEOGRAPHIC_DATA] '" at bounding box center [62, 147] width 124 height 22
paste input "Hastings Caves, Tahune Airwalk and the Huon Tasting Trail"
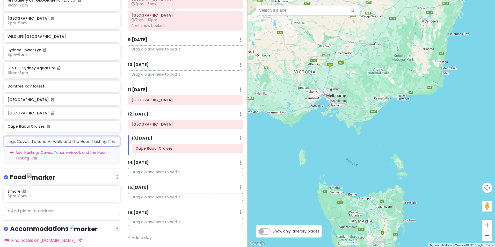
scroll to position [0, 15]
drag, startPoint x: 25, startPoint y: 141, endPoint x: 129, endPoint y: 145, distance: 103.6
click at [129, 145] on div "Australia Trip Private Change Dates Make a Copy Delete Trip Go Pro ⚡️ Give Feed…" at bounding box center [247, 123] width 495 height 247
click at [99, 143] on input "Hastings Caves, Tahune Airwalk and the Huon Tasting Trail" at bounding box center [62, 141] width 116 height 10
drag, startPoint x: 112, startPoint y: 142, endPoint x: 25, endPoint y: 139, distance: 86.8
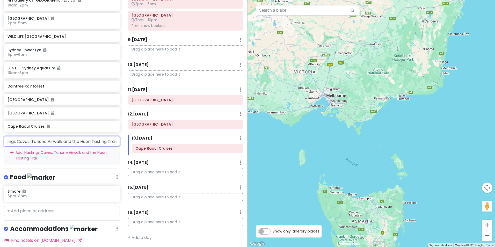
click at [25, 139] on input "Hastings Caves, Tahune Airwalk and the Huon Tasting Trail" at bounding box center [62, 141] width 116 height 10
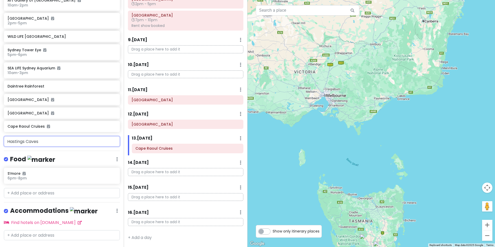
click at [56, 143] on input "Hastings Caves" at bounding box center [62, 141] width 116 height 10
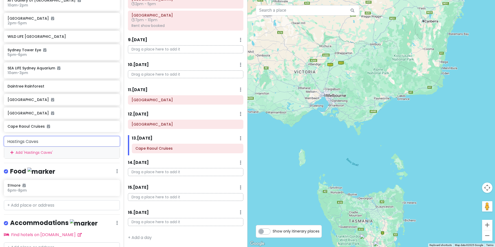
drag, startPoint x: 56, startPoint y: 143, endPoint x: -1, endPoint y: 141, distance: 56.7
click at [0, 141] on html "Australia Trip Private Change Dates Make a Copy Delete Trip Go Pro ⚡️ Give Feed…" at bounding box center [247, 123] width 495 height 247
paste input "and [GEOGRAPHIC_DATA]"
type input "Hastings Caves and [GEOGRAPHIC_DATA]"
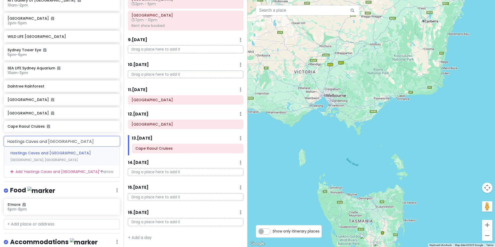
click at [61, 155] on span "Hastings Caves and [GEOGRAPHIC_DATA]" at bounding box center [50, 152] width 81 height 5
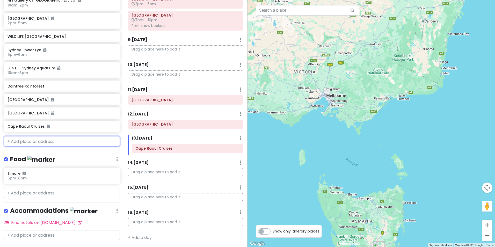
scroll to position [181, 0]
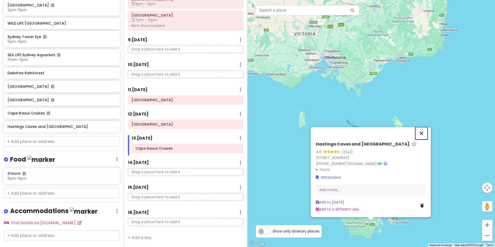
click at [424, 135] on button "Close" at bounding box center [421, 133] width 12 height 12
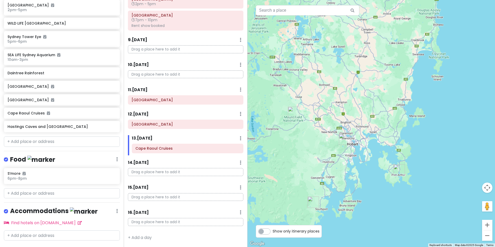
drag, startPoint x: 398, startPoint y: 179, endPoint x: 426, endPoint y: 139, distance: 48.9
click at [426, 139] on div at bounding box center [370, 123] width 247 height 247
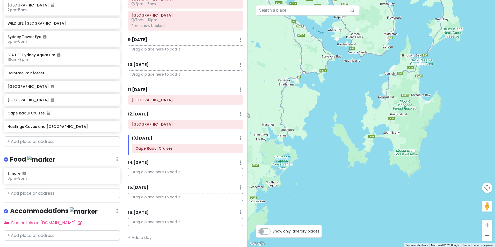
drag, startPoint x: 310, startPoint y: 158, endPoint x: 422, endPoint y: 183, distance: 114.6
click at [422, 183] on div at bounding box center [370, 123] width 247 height 247
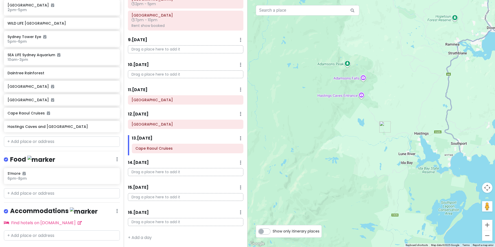
drag, startPoint x: 456, startPoint y: 188, endPoint x: 426, endPoint y: 191, distance: 30.8
click at [426, 191] on div at bounding box center [370, 123] width 247 height 247
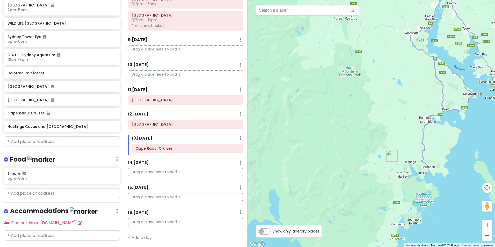
drag, startPoint x: 438, startPoint y: 145, endPoint x: 406, endPoint y: 199, distance: 63.3
click at [406, 199] on div at bounding box center [370, 123] width 247 height 247
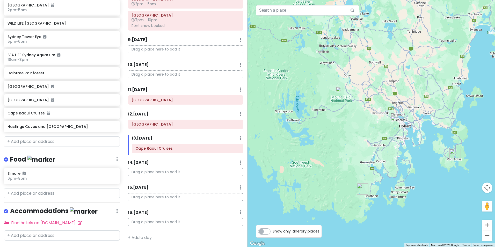
drag, startPoint x: 431, startPoint y: 197, endPoint x: 404, endPoint y: 185, distance: 30.5
click at [404, 185] on div at bounding box center [370, 123] width 247 height 247
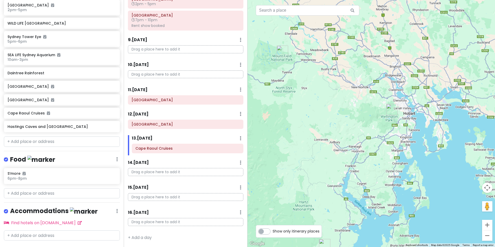
drag, startPoint x: 396, startPoint y: 150, endPoint x: 447, endPoint y: 153, distance: 51.4
click at [447, 153] on div at bounding box center [370, 123] width 247 height 247
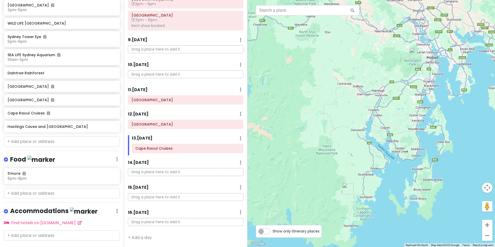
drag, startPoint x: 399, startPoint y: 159, endPoint x: 419, endPoint y: 98, distance: 63.9
click at [419, 98] on div at bounding box center [370, 123] width 247 height 247
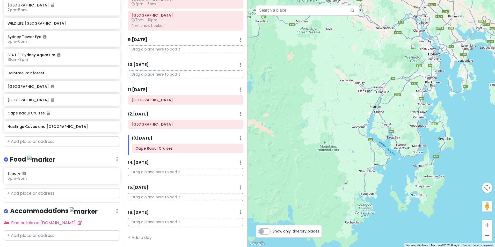
drag, startPoint x: 409, startPoint y: 147, endPoint x: 394, endPoint y: 172, distance: 29.6
click at [397, 165] on div at bounding box center [370, 123] width 247 height 247
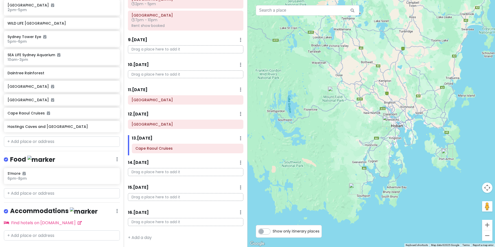
click at [428, 143] on div at bounding box center [370, 123] width 247 height 247
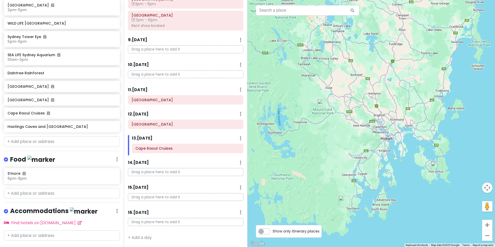
drag, startPoint x: 449, startPoint y: 106, endPoint x: 436, endPoint y: 122, distance: 20.8
click at [436, 122] on div at bounding box center [370, 123] width 247 height 247
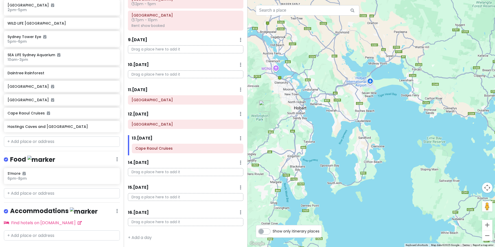
drag, startPoint x: 394, startPoint y: 166, endPoint x: 330, endPoint y: 172, distance: 63.9
click at [330, 172] on div at bounding box center [370, 123] width 247 height 247
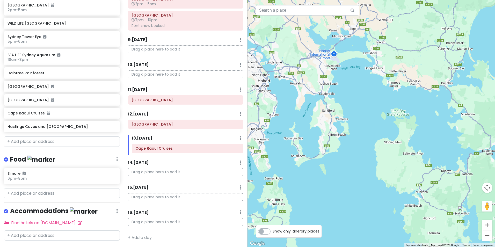
drag, startPoint x: 395, startPoint y: 171, endPoint x: 362, endPoint y: 143, distance: 44.3
click at [359, 143] on div at bounding box center [370, 123] width 247 height 247
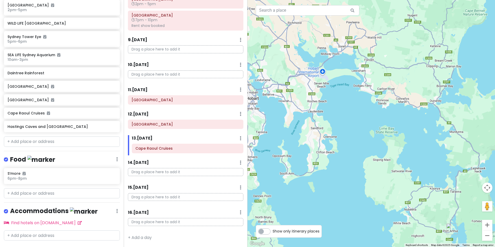
drag, startPoint x: 382, startPoint y: 155, endPoint x: 370, endPoint y: 173, distance: 22.2
click at [370, 173] on div at bounding box center [370, 123] width 247 height 247
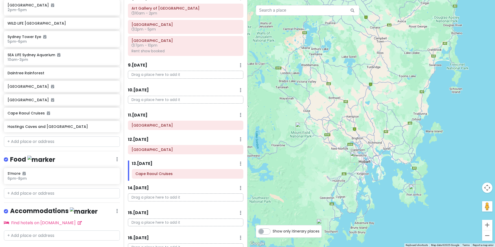
scroll to position [263, 0]
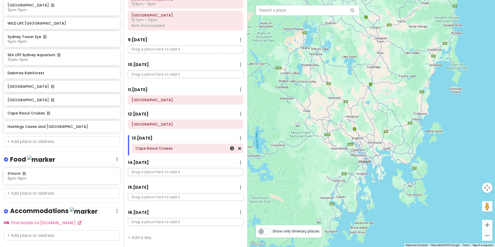
click at [237, 151] on div "Cape Raoul Cruises" at bounding box center [187, 148] width 111 height 9
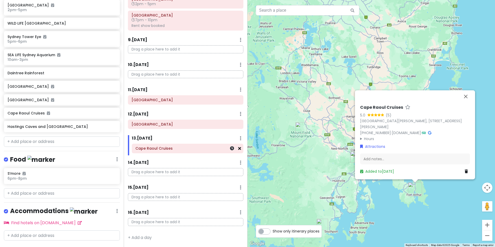
click at [238, 149] on icon at bounding box center [239, 148] width 3 height 4
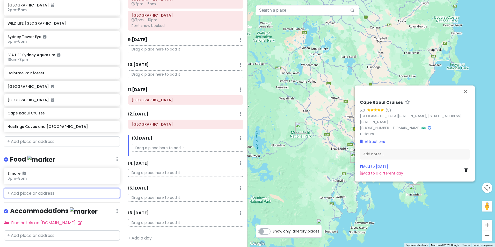
click at [67, 188] on input "text" at bounding box center [62, 193] width 116 height 10
click at [71, 139] on input "text" at bounding box center [62, 141] width 116 height 10
paste input "[GEOGRAPHIC_DATA]"
type input "[GEOGRAPHIC_DATA]"
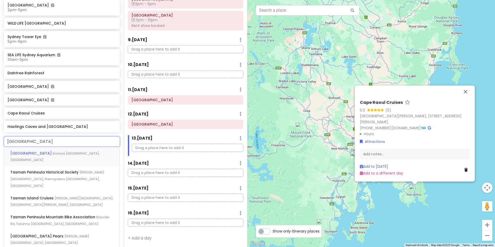
drag, startPoint x: 58, startPoint y: 155, endPoint x: 58, endPoint y: 152, distance: 3.1
click at [57, 155] on div "[GEOGRAPHIC_DATA] [GEOGRAPHIC_DATA] [GEOGRAPHIC_DATA], [GEOGRAPHIC_DATA]" at bounding box center [61, 156] width 115 height 19
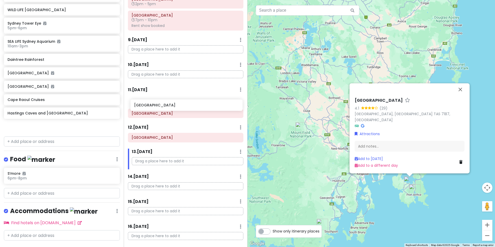
drag, startPoint x: 58, startPoint y: 130, endPoint x: 185, endPoint y: 109, distance: 128.3
click at [185, 109] on div "Australia Trip Private Change Dates Make a Copy Delete Trip Go Pro ⚡️ Give Feed…" at bounding box center [247, 123] width 495 height 247
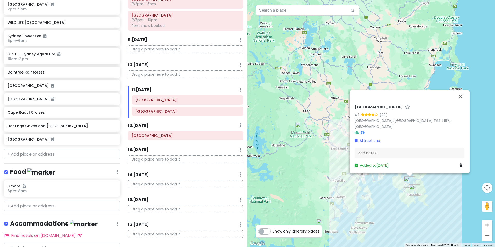
scroll to position [181, 0]
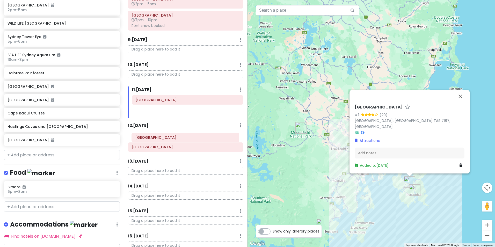
drag, startPoint x: 165, startPoint y: 113, endPoint x: 165, endPoint y: 140, distance: 26.1
click at [165, 140] on div "Itinerary × 1 . [DATE] Edit Day Notes Delete Day Click to add day notes Drag a …" at bounding box center [186, 123] width 124 height 247
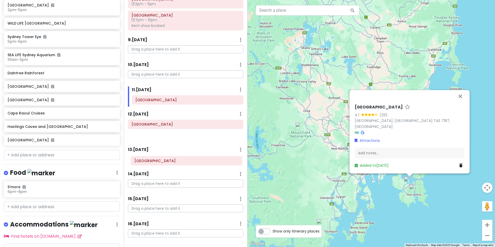
drag, startPoint x: 167, startPoint y: 136, endPoint x: 170, endPoint y: 162, distance: 25.3
click at [170, 162] on div "Itinerary × 1 . [DATE] Edit Day Notes Delete Day Click to add day notes Drag a …" at bounding box center [186, 123] width 124 height 247
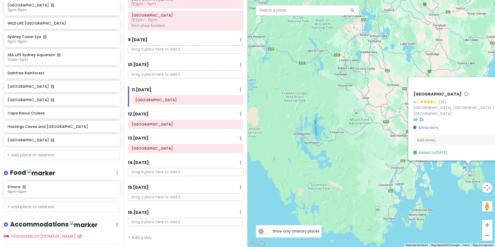
drag, startPoint x: 313, startPoint y: 156, endPoint x: 371, endPoint y: 142, distance: 59.8
click at [371, 142] on div "[GEOGRAPHIC_DATA] 4.1 (29) [GEOGRAPHIC_DATA], [GEOGRAPHIC_DATA] TAS 7187, [GEOG…" at bounding box center [370, 123] width 247 height 247
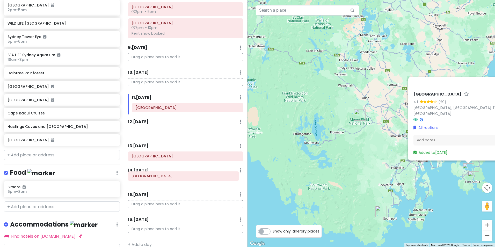
scroll to position [263, 0]
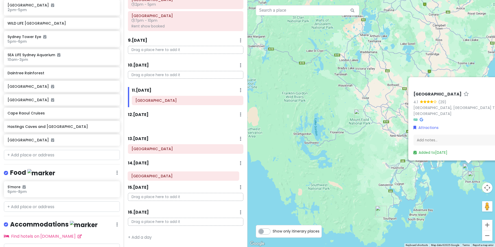
drag, startPoint x: 169, startPoint y: 128, endPoint x: 169, endPoint y: 180, distance: 51.8
click at [169, 180] on div "Itinerary × 1 . [DATE] Edit Day Notes Delete Day Click to add day notes Drag a …" at bounding box center [186, 123] width 124 height 247
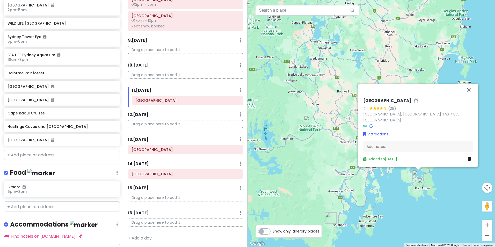
drag, startPoint x: 377, startPoint y: 140, endPoint x: 328, endPoint y: 145, distance: 49.0
click at [328, 145] on div "[GEOGRAPHIC_DATA] 4.1 (29) [GEOGRAPHIC_DATA], [GEOGRAPHIC_DATA] TAS 7187, [GEOG…" at bounding box center [370, 123] width 247 height 247
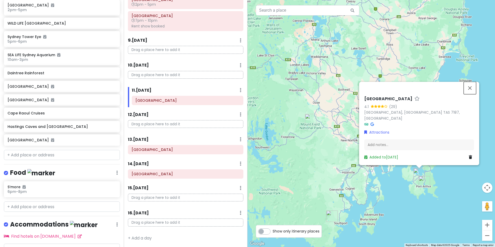
drag, startPoint x: 473, startPoint y: 96, endPoint x: 423, endPoint y: 125, distance: 58.5
click at [472, 94] on button "Close" at bounding box center [470, 88] width 12 height 12
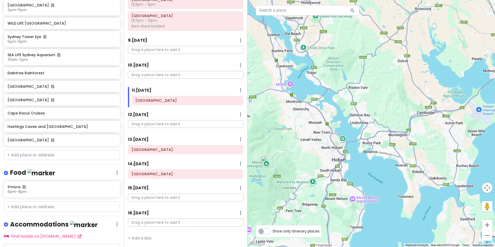
drag, startPoint x: 412, startPoint y: 149, endPoint x: 345, endPoint y: 145, distance: 66.9
click at [346, 145] on div at bounding box center [370, 123] width 247 height 247
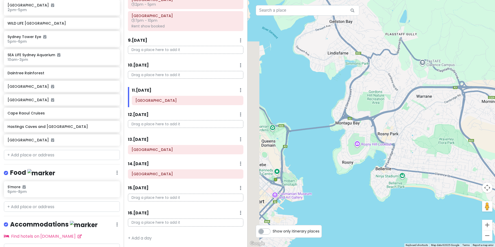
drag, startPoint x: 345, startPoint y: 165, endPoint x: 374, endPoint y: 190, distance: 38.9
click at [374, 190] on div at bounding box center [370, 123] width 247 height 247
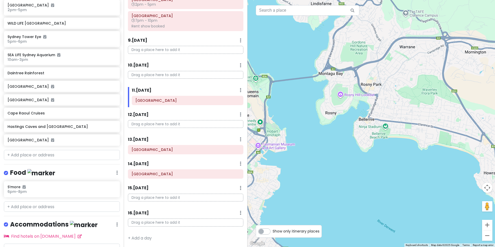
drag, startPoint x: 345, startPoint y: 189, endPoint x: 271, endPoint y: 134, distance: 92.8
click at [273, 133] on div at bounding box center [370, 123] width 247 height 247
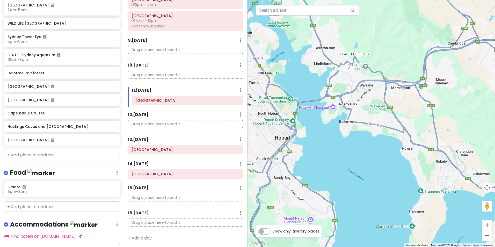
drag, startPoint x: 409, startPoint y: 180, endPoint x: 363, endPoint y: 167, distance: 47.5
click at [364, 167] on div at bounding box center [370, 123] width 247 height 247
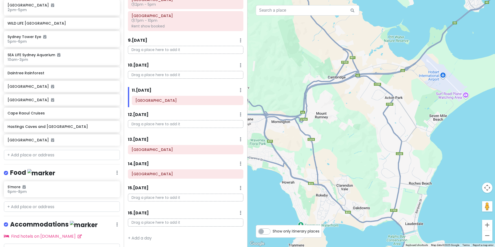
drag, startPoint x: 434, startPoint y: 167, endPoint x: 336, endPoint y: 177, distance: 99.2
click at [336, 177] on div at bounding box center [370, 123] width 247 height 247
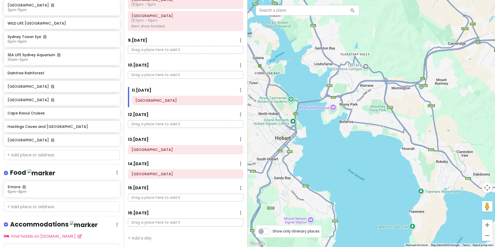
drag, startPoint x: 292, startPoint y: 155, endPoint x: 409, endPoint y: 121, distance: 122.2
click at [431, 116] on div at bounding box center [370, 123] width 247 height 247
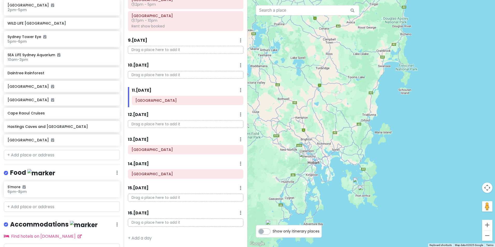
drag, startPoint x: 294, startPoint y: 202, endPoint x: 319, endPoint y: 193, distance: 26.3
click at [322, 188] on div at bounding box center [370, 123] width 247 height 247
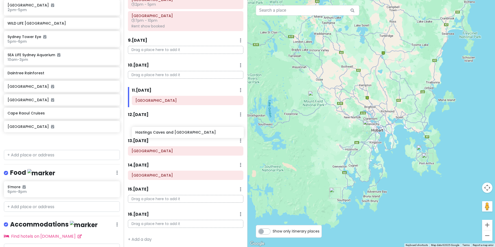
drag, startPoint x: 68, startPoint y: 129, endPoint x: 196, endPoint y: 135, distance: 128.0
click at [196, 135] on div "Australia Trip Private Change Dates Make a Copy Delete Trip Go Pro ⚡️ Give Feed…" at bounding box center [247, 123] width 495 height 247
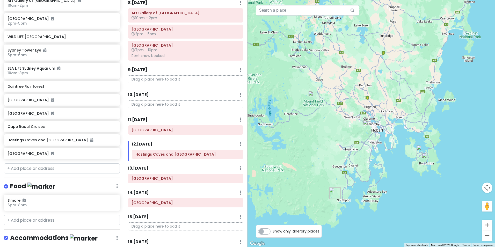
scroll to position [259, 0]
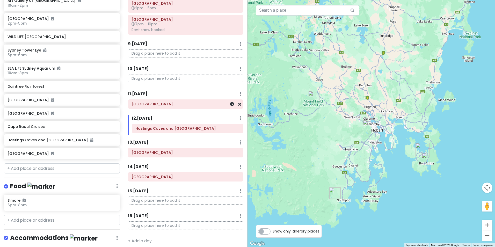
click at [161, 105] on h6 "[GEOGRAPHIC_DATA]" at bounding box center [186, 104] width 108 height 5
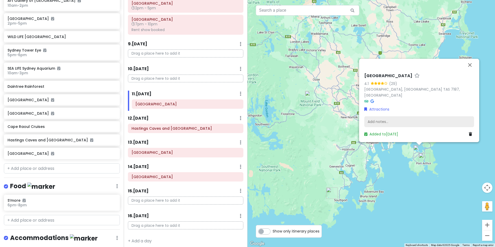
click at [389, 123] on div "Add notes..." at bounding box center [419, 121] width 110 height 11
click at [379, 119] on div "Add notes..." at bounding box center [419, 121] width 110 height 11
type textarea "x"
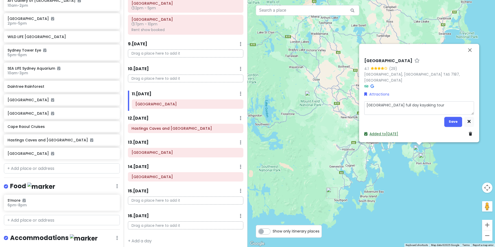
click at [387, 135] on link "Added to [DATE]" at bounding box center [381, 134] width 34 height 5
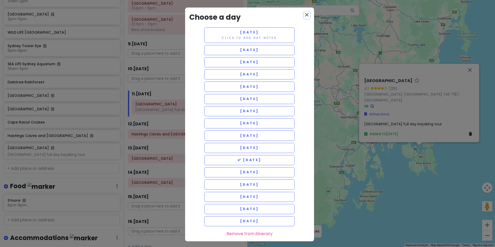
click at [304, 13] on icon "close" at bounding box center [307, 15] width 6 height 6
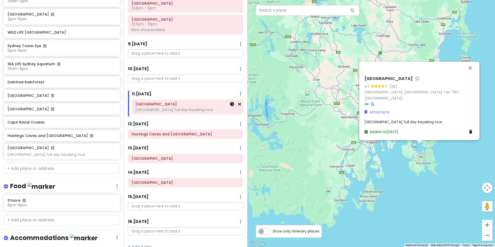
click at [230, 107] on link at bounding box center [232, 104] width 4 height 6
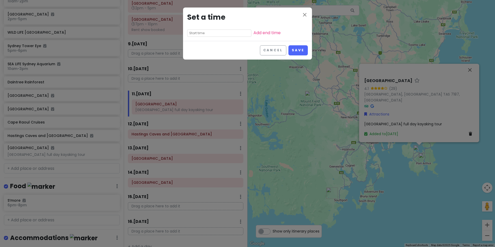
click at [214, 32] on input "text" at bounding box center [219, 33] width 64 height 7
click at [195, 53] on li "08" at bounding box center [194, 53] width 14 height 6
type input "8:55 pm"
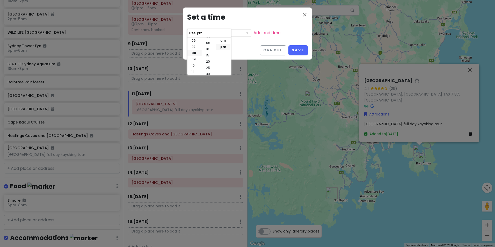
scroll to position [0, 0]
click at [210, 40] on li "00" at bounding box center [209, 41] width 14 height 6
type input "8:00 pm"
click at [226, 42] on li "am" at bounding box center [223, 41] width 14 height 6
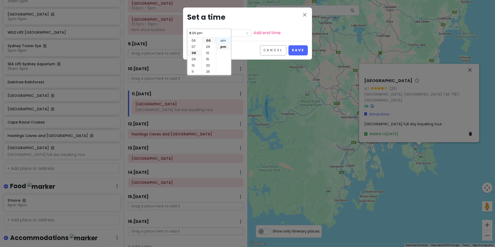
type input "8:00 am"
click at [244, 42] on div "Cancel Save" at bounding box center [247, 50] width 129 height 19
click at [253, 34] on link "Add end time" at bounding box center [266, 33] width 27 height 6
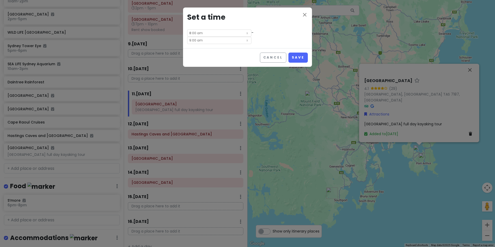
click at [251, 37] on input "9:00 am" at bounding box center [219, 40] width 64 height 7
click at [244, 65] on li "10" at bounding box center [242, 65] width 14 height 6
type input "10:00 am"
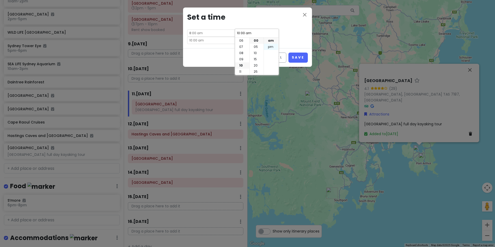
click at [271, 46] on li "pm" at bounding box center [271, 47] width 14 height 6
type input "10:00 pm"
click at [298, 53] on button "Save" at bounding box center [297, 58] width 19 height 10
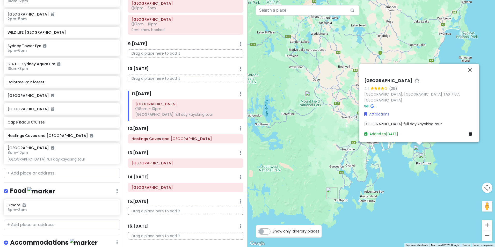
scroll to position [177, 0]
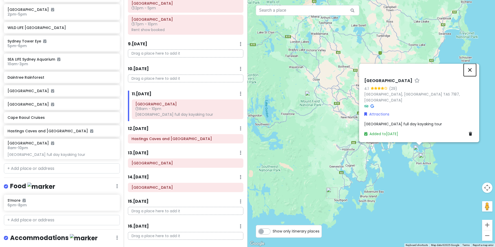
click at [474, 76] on button "Close" at bounding box center [470, 70] width 12 height 12
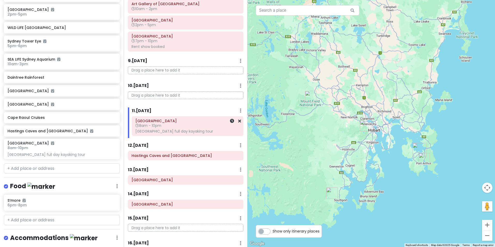
scroll to position [233, 0]
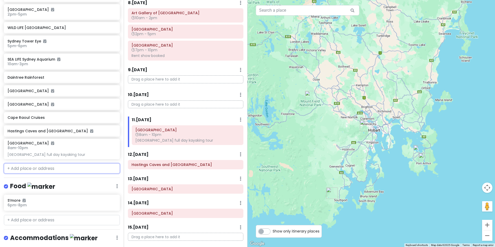
click at [55, 167] on input "text" at bounding box center [62, 168] width 116 height 10
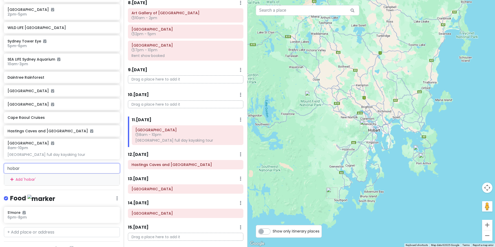
type input "hobart"
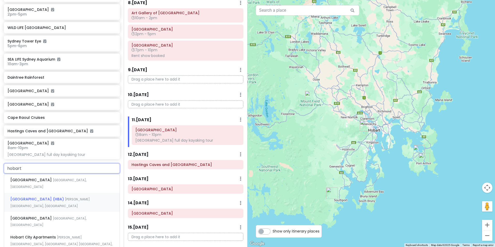
click at [65, 196] on span "[GEOGRAPHIC_DATA] (HBA)" at bounding box center [37, 198] width 55 height 5
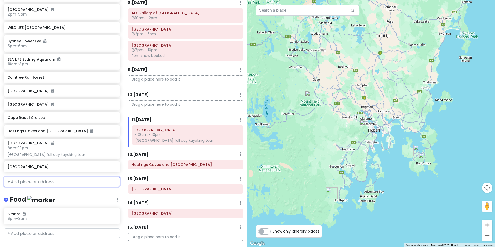
scroll to position [190, 0]
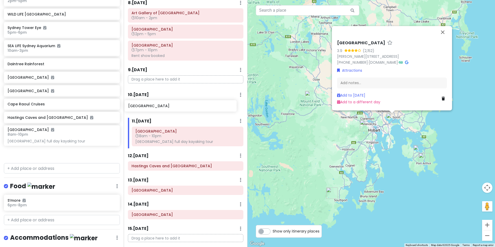
drag, startPoint x: 73, startPoint y: 153, endPoint x: 194, endPoint y: 106, distance: 129.5
click at [194, 106] on div "Australia Trip Private Change Dates Make a Copy Delete Trip Go Pro ⚡️ Give Feed…" at bounding box center [247, 123] width 495 height 247
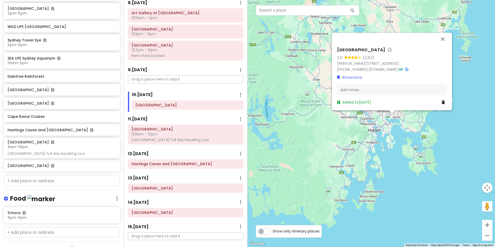
scroll to position [177, 0]
click at [53, 183] on input "text" at bounding box center [62, 182] width 116 height 10
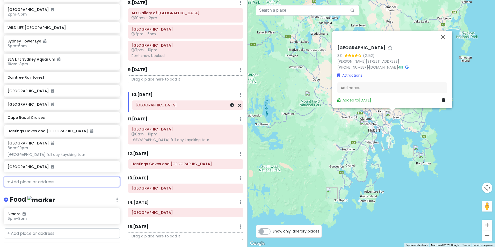
click at [167, 105] on h6 "[GEOGRAPHIC_DATA]" at bounding box center [187, 105] width 104 height 5
click at [230, 105] on icon at bounding box center [232, 105] width 4 height 4
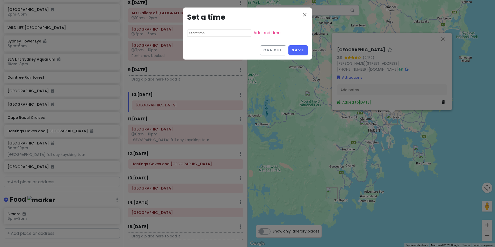
click at [214, 34] on input "text" at bounding box center [219, 33] width 64 height 7
click at [196, 41] on li "06" at bounding box center [194, 41] width 14 height 6
type input "6:55 pm"
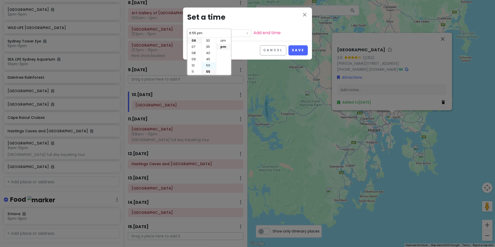
click at [209, 66] on li "50" at bounding box center [209, 65] width 14 height 6
type input "6:50 pm"
click at [224, 47] on li "pm" at bounding box center [223, 47] width 14 height 6
click at [250, 43] on div "Cancel Save" at bounding box center [247, 50] width 129 height 19
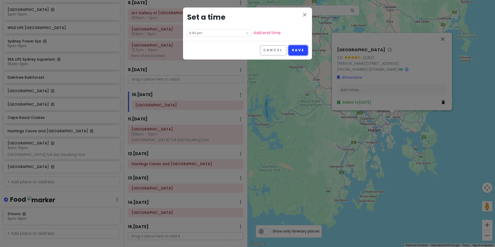
click at [300, 48] on button "Save" at bounding box center [297, 50] width 19 height 10
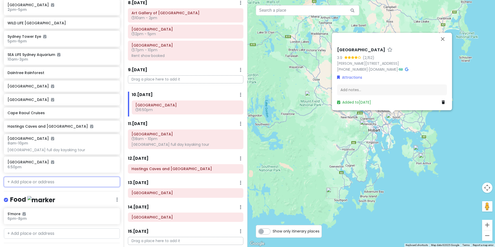
click at [48, 183] on input "text" at bounding box center [62, 182] width 116 height 10
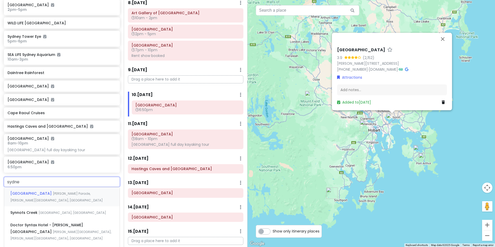
type input "[GEOGRAPHIC_DATA]"
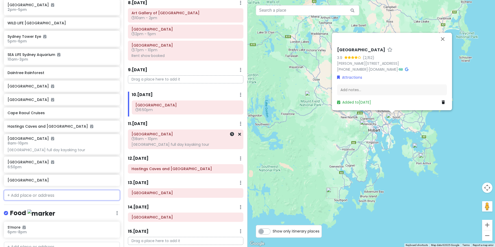
scroll to position [195, 0]
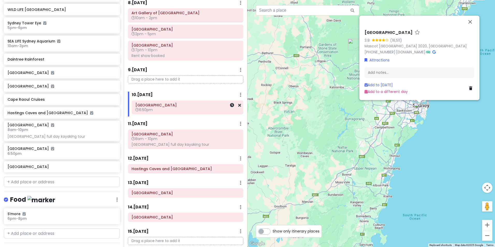
click at [177, 106] on h6 "[GEOGRAPHIC_DATA]" at bounding box center [187, 105] width 104 height 5
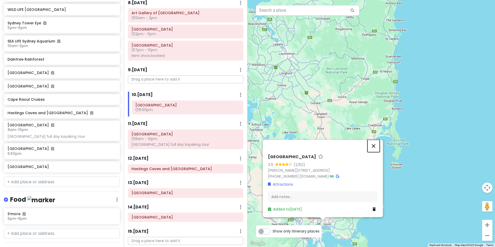
click at [372, 147] on button "Close" at bounding box center [373, 146] width 12 height 12
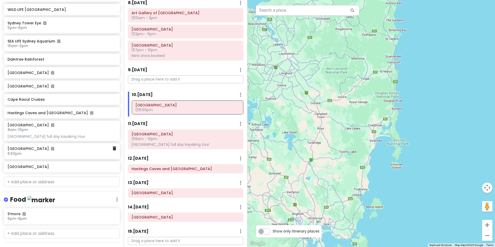
click at [41, 156] on div "[GEOGRAPHIC_DATA] 6:50pm" at bounding box center [60, 151] width 105 height 12
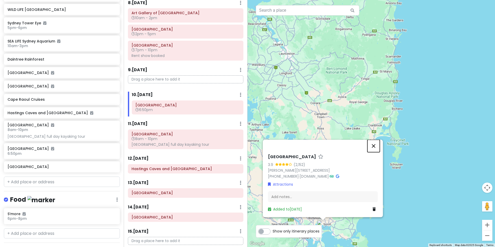
click at [376, 146] on button "Close" at bounding box center [373, 146] width 12 height 12
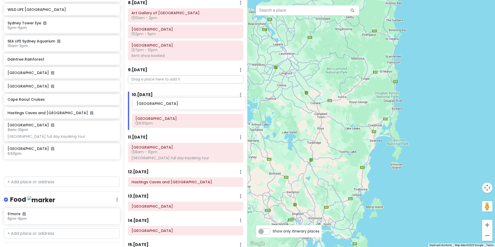
drag, startPoint x: 50, startPoint y: 168, endPoint x: 179, endPoint y: 105, distance: 143.7
click at [179, 105] on div "Australia Trip Private Change Dates Make a Copy Delete Trip Go Pro ⚡️ Give Feed…" at bounding box center [247, 123] width 495 height 247
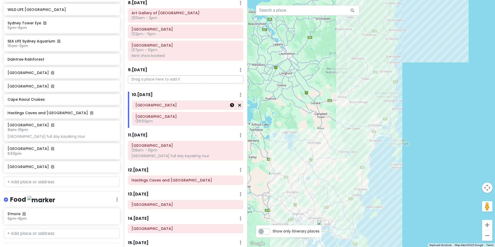
scroll to position [181, 0]
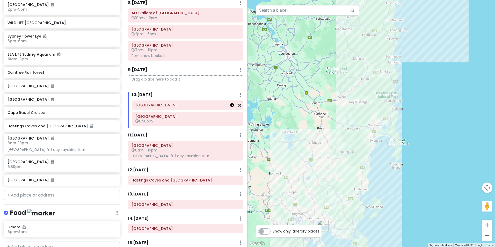
click at [230, 106] on icon at bounding box center [232, 105] width 4 height 4
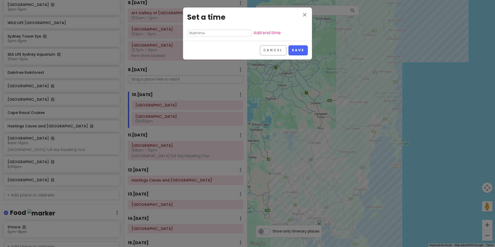
click at [215, 32] on input "text" at bounding box center [219, 33] width 64 height 7
click at [196, 51] on li "03" at bounding box center [194, 52] width 14 height 6
type input "3:55 pm"
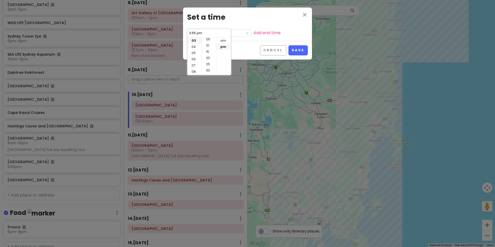
scroll to position [0, 0]
click at [207, 40] on li "00" at bounding box center [209, 41] width 14 height 6
type input "3:00 pm"
click at [274, 34] on div "close Set a time 3:00 pm Add end time" at bounding box center [247, 24] width 129 height 33
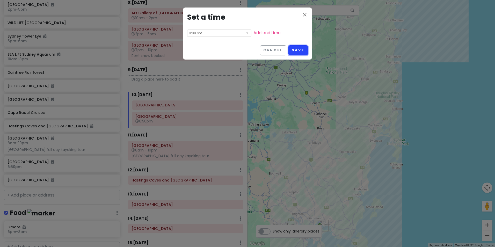
drag, startPoint x: 300, startPoint y: 49, endPoint x: 297, endPoint y: 52, distance: 4.0
click at [300, 49] on button "Save" at bounding box center [297, 50] width 19 height 10
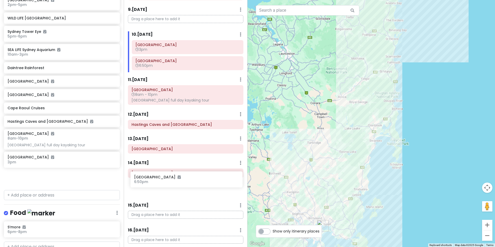
scroll to position [300, 0]
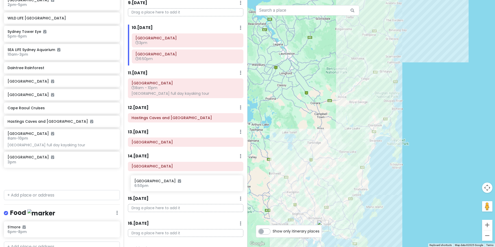
drag, startPoint x: 34, startPoint y: 164, endPoint x: 161, endPoint y: 188, distance: 129.1
click at [161, 188] on div "Australia Trip Private Change Dates Make a Copy Delete Trip Go Pro ⚡️ Give Feed…" at bounding box center [247, 123] width 495 height 247
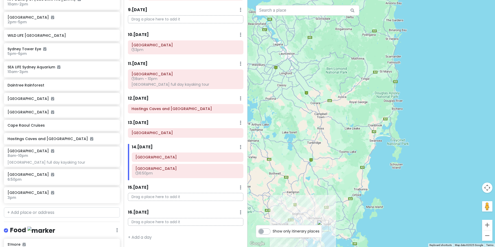
scroll to position [168, 0]
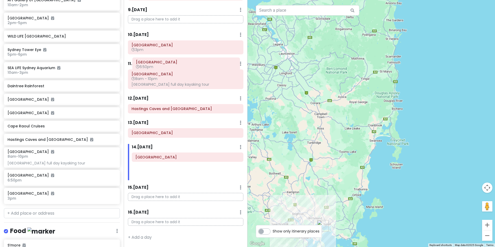
drag, startPoint x: 172, startPoint y: 177, endPoint x: 172, endPoint y: 71, distance: 106.4
click at [172, 71] on div "Itinerary × 1 . [DATE] Edit Day Notes Delete Day Click to add day notes Drag a …" at bounding box center [186, 123] width 124 height 247
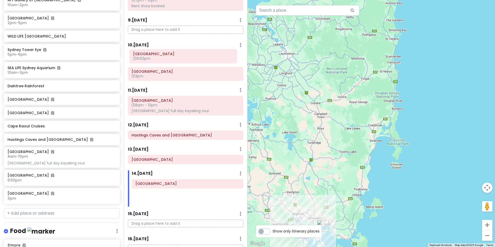
scroll to position [283, 0]
drag, startPoint x: 163, startPoint y: 170, endPoint x: 160, endPoint y: 72, distance: 98.7
click at [160, 72] on div "Itinerary × 1 . [DATE] Edit Day Notes Delete Day Click to add day notes Drag a …" at bounding box center [186, 123] width 124 height 247
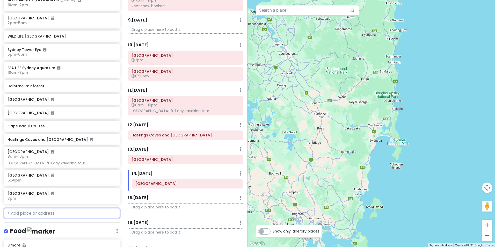
click at [48, 215] on input "text" at bounding box center [62, 213] width 116 height 10
type input "hobart"
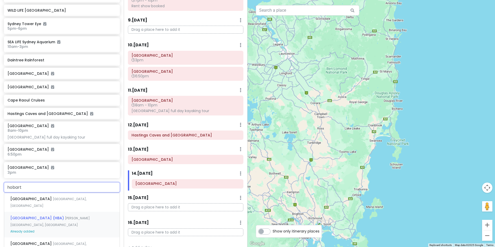
click at [74, 212] on div "[GEOGRAPHIC_DATA] (HBA) [PERSON_NAME][GEOGRAPHIC_DATA], [GEOGRAPHIC_DATA] Alrea…" at bounding box center [61, 225] width 115 height 26
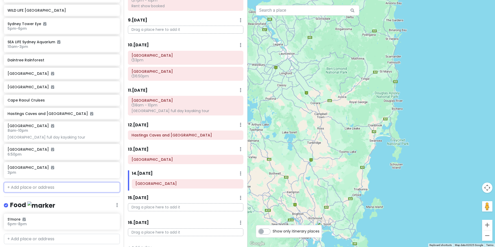
scroll to position [207, 0]
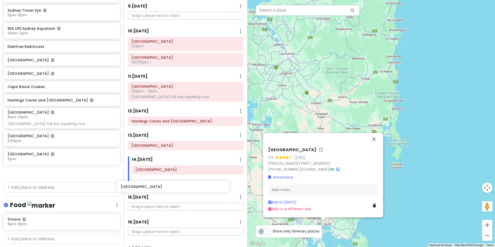
drag, startPoint x: 46, startPoint y: 172, endPoint x: 159, endPoint y: 186, distance: 114.6
click at [159, 186] on div "Australia Trip Private Change Dates Make a Copy Delete Trip Go Pro ⚡️ Give Feed…" at bounding box center [247, 123] width 495 height 247
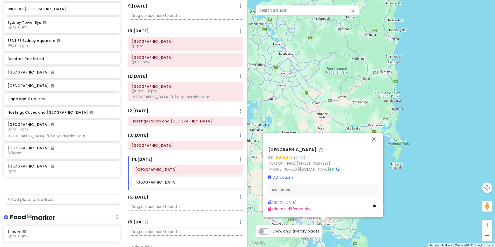
scroll to position [194, 0]
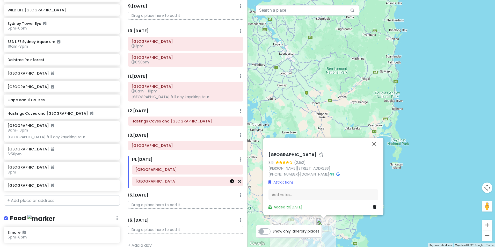
click at [230, 184] on link at bounding box center [232, 181] width 4 height 6
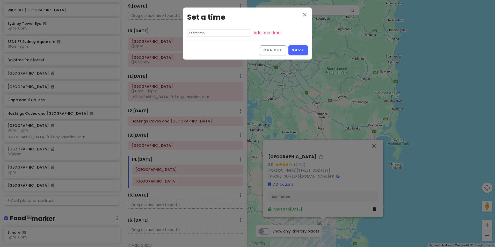
click at [207, 37] on div "close Set a time Add end time" at bounding box center [247, 24] width 129 height 33
click at [206, 35] on input "text" at bounding box center [219, 33] width 64 height 7
click at [196, 39] on li "06" at bounding box center [194, 41] width 14 height 6
type input "6:55 pm"
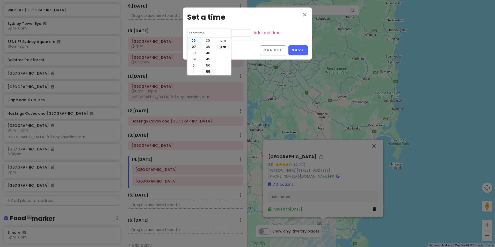
type input "6:55 pm"
click at [209, 40] on li "00" at bounding box center [209, 41] width 14 height 6
type input "6:00 pm"
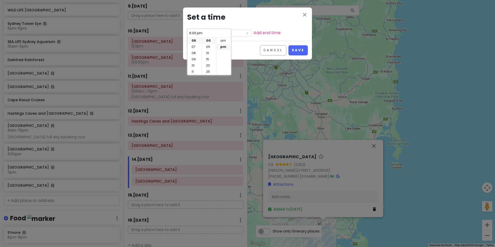
click at [244, 45] on div "Cancel Save" at bounding box center [247, 50] width 129 height 19
click at [304, 52] on button "Save" at bounding box center [297, 50] width 19 height 10
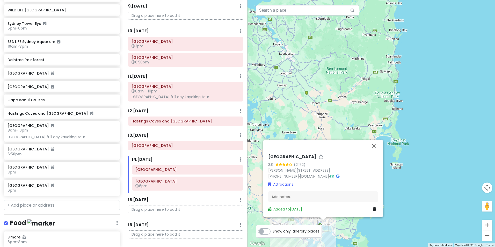
scroll to position [199, 0]
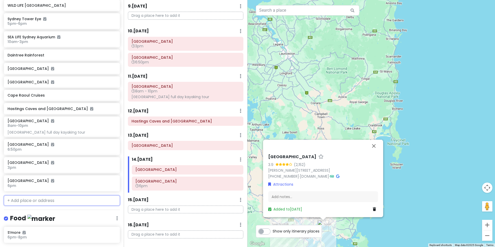
click at [42, 204] on input "text" at bounding box center [62, 200] width 116 height 10
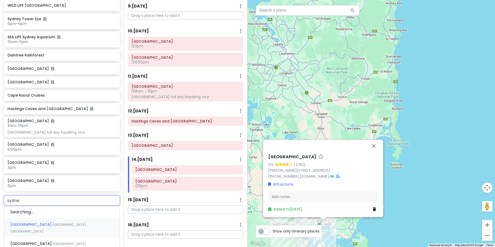
type input "[GEOGRAPHIC_DATA]"
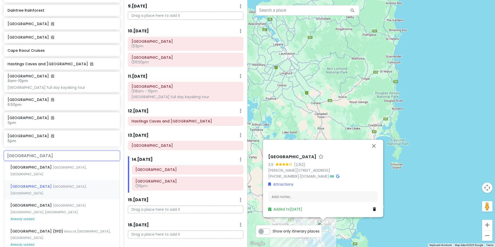
scroll to position [251, 0]
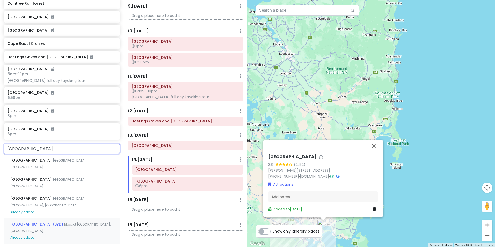
click at [52, 222] on span "Mascot [GEOGRAPHIC_DATA], [GEOGRAPHIC_DATA]" at bounding box center [60, 227] width 100 height 11
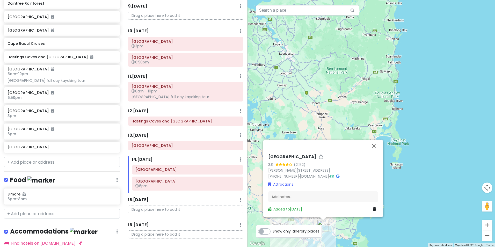
scroll to position [264, 0]
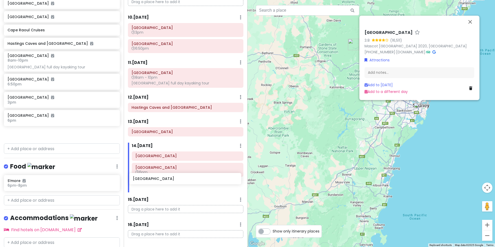
drag, startPoint x: 43, startPoint y: 136, endPoint x: 168, endPoint y: 181, distance: 133.2
click at [168, 181] on div "Australia Trip Private Change Dates Make a Copy Delete Trip Go Pro ⚡️ Give Feed…" at bounding box center [247, 123] width 495 height 247
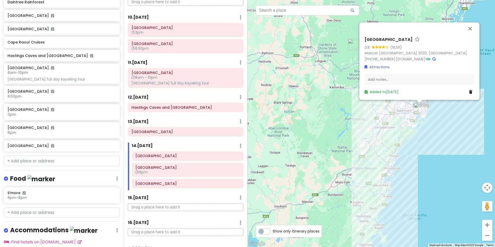
scroll to position [251, 0]
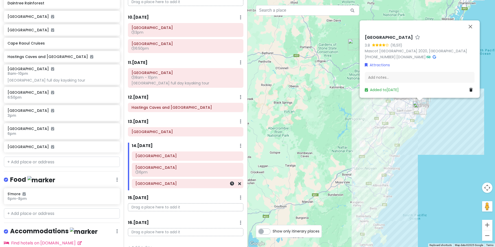
click at [186, 185] on h6 "[GEOGRAPHIC_DATA]" at bounding box center [187, 183] width 104 height 5
click at [230, 186] on div at bounding box center [232, 183] width 17 height 9
click at [230, 185] on icon at bounding box center [232, 183] width 4 height 4
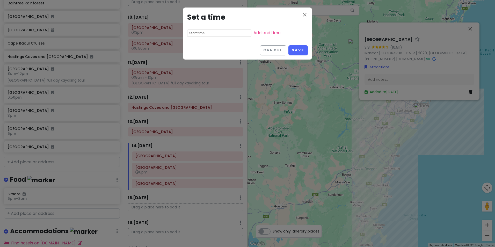
click at [216, 35] on input "text" at bounding box center [219, 33] width 64 height 7
click at [193, 60] on li "09" at bounding box center [194, 59] width 14 height 6
type input "9:55 pm"
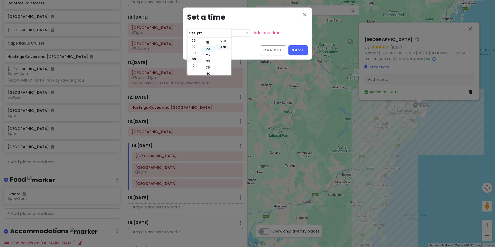
click at [210, 49] on li "20" at bounding box center [209, 49] width 14 height 6
type input "9:20 pm"
click at [295, 50] on button "Save" at bounding box center [297, 50] width 19 height 10
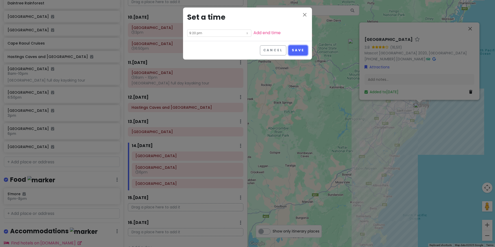
scroll to position [256, 0]
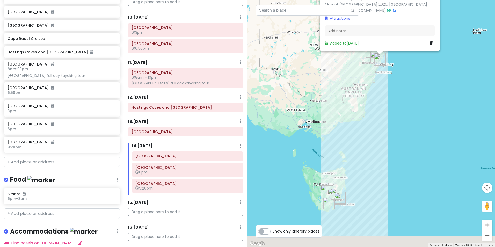
drag, startPoint x: 330, startPoint y: 167, endPoint x: 326, endPoint y: 96, distance: 71.1
click at [326, 96] on div "[GEOGRAPHIC_DATA] 3.8 (16,511) [GEOGRAPHIC_DATA] 2020, [GEOGRAPHIC_DATA] [PHONE…" at bounding box center [370, 123] width 247 height 247
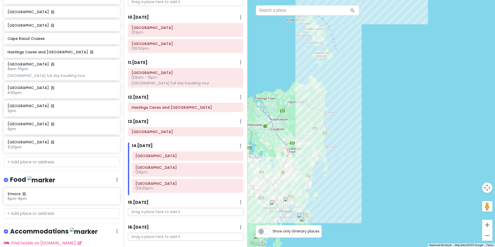
drag, startPoint x: 314, startPoint y: 196, endPoint x: 362, endPoint y: 153, distance: 64.7
click at [365, 148] on div "[GEOGRAPHIC_DATA] 3.8 (16,511) [GEOGRAPHIC_DATA] 2020, [GEOGRAPHIC_DATA] [PHONE…" at bounding box center [370, 123] width 247 height 247
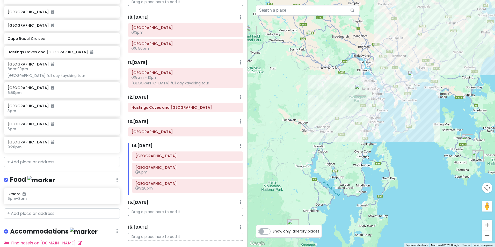
drag, startPoint x: 307, startPoint y: 65, endPoint x: 324, endPoint y: 98, distance: 36.9
click at [323, 100] on div "[GEOGRAPHIC_DATA] 3.8 (16,511) [GEOGRAPHIC_DATA] 2020, [GEOGRAPHIC_DATA] [PHONE…" at bounding box center [370, 123] width 247 height 247
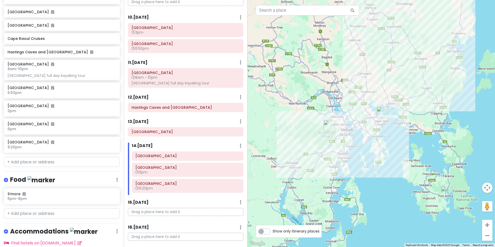
drag, startPoint x: 461, startPoint y: 131, endPoint x: 412, endPoint y: 144, distance: 50.7
click at [404, 122] on div "[GEOGRAPHIC_DATA] 3.8 (16,511) [GEOGRAPHIC_DATA] 2020, [GEOGRAPHIC_DATA] [PHONE…" at bounding box center [370, 123] width 247 height 247
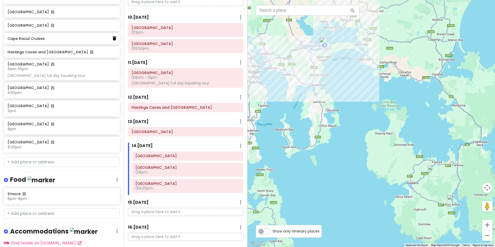
click at [113, 39] on icon at bounding box center [115, 38] width 4 height 4
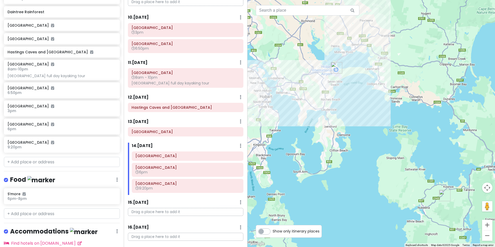
drag, startPoint x: 375, startPoint y: 199, endPoint x: 380, endPoint y: 209, distance: 11.4
click at [380, 209] on div "[GEOGRAPHIC_DATA] 3.8 (16,511) [GEOGRAPHIC_DATA] 2020, [GEOGRAPHIC_DATA] [PHONE…" at bounding box center [370, 123] width 247 height 247
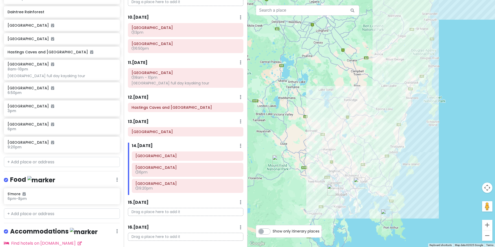
drag, startPoint x: 345, startPoint y: 202, endPoint x: 344, endPoint y: 219, distance: 16.3
click at [344, 219] on div "[GEOGRAPHIC_DATA] 3.8 (16,511) [GEOGRAPHIC_DATA] 2020, [GEOGRAPHIC_DATA] [PHONE…" at bounding box center [370, 123] width 247 height 247
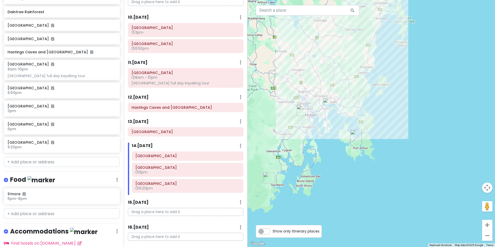
drag, startPoint x: 333, startPoint y: 193, endPoint x: 375, endPoint y: 196, distance: 42.1
click at [375, 196] on div "[GEOGRAPHIC_DATA] 3.8 (16,511) [GEOGRAPHIC_DATA] 2020, [GEOGRAPHIC_DATA] [PHONE…" at bounding box center [370, 123] width 247 height 247
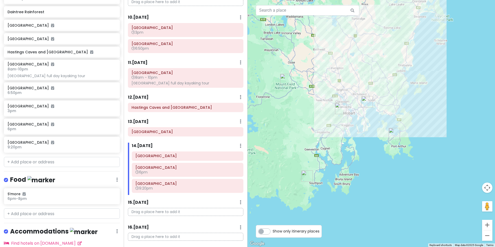
drag, startPoint x: 411, startPoint y: 136, endPoint x: 382, endPoint y: 128, distance: 30.3
click at [389, 128] on img "Tasman Peninsula" at bounding box center [394, 133] width 11 height 11
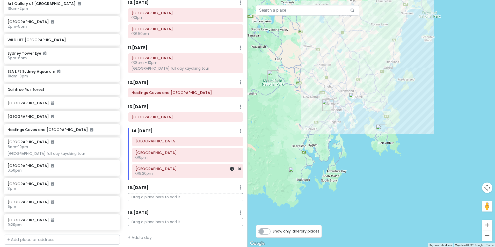
scroll to position [325, 0]
